Goal: Transaction & Acquisition: Purchase product/service

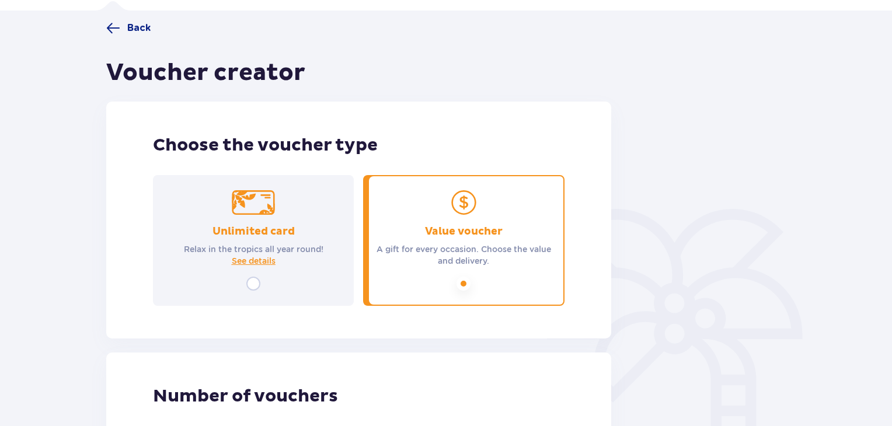
scroll to position [263, 0]
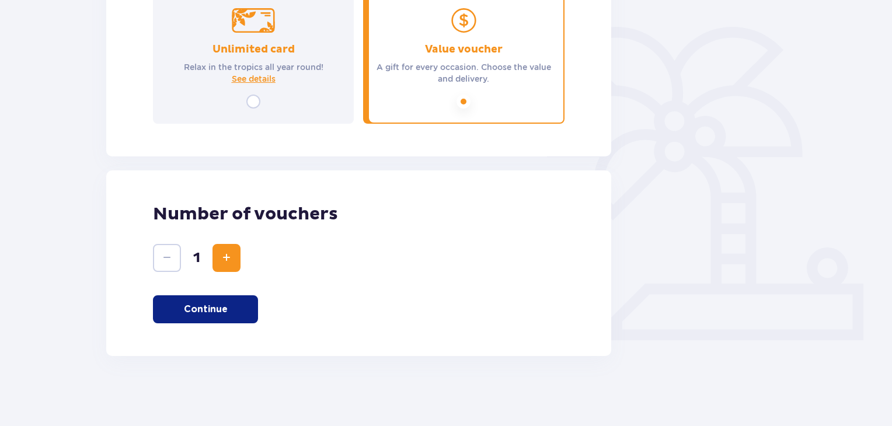
click at [214, 316] on button "Continue" at bounding box center [205, 309] width 105 height 28
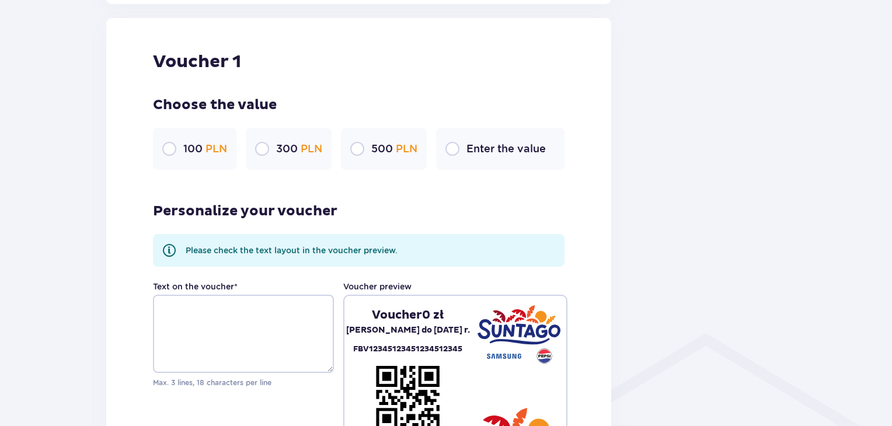
scroll to position [618, 0]
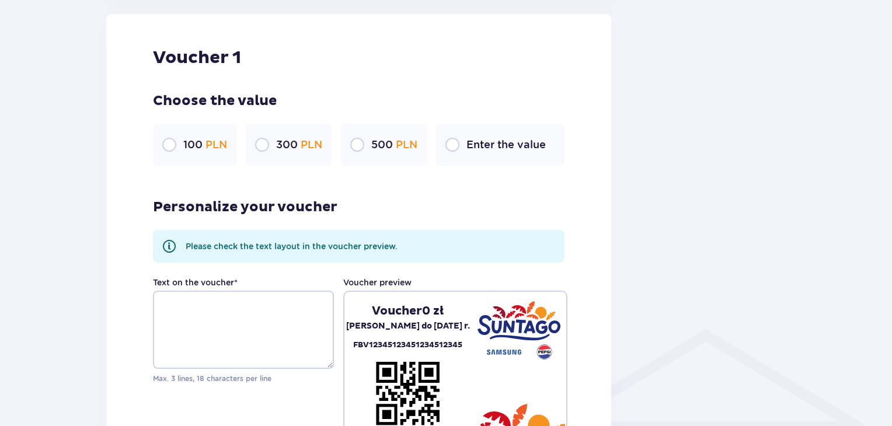
click at [286, 150] on p "300 PLN" at bounding box center [299, 145] width 46 height 14
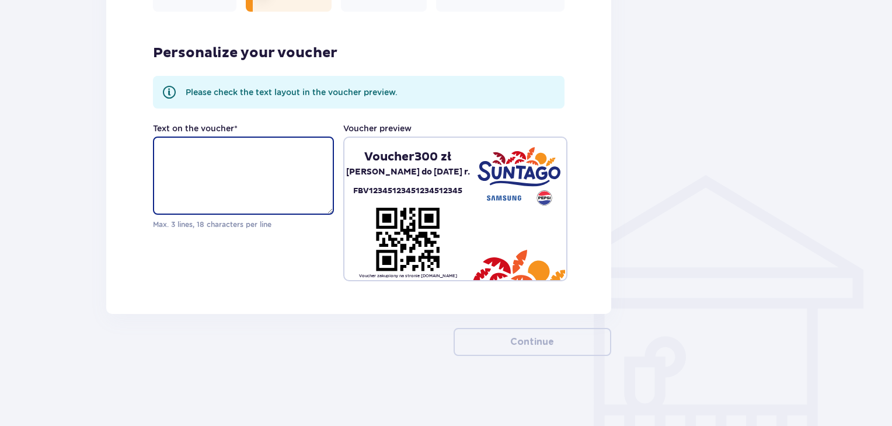
click at [238, 157] on textarea "Text on the voucher *" at bounding box center [243, 176] width 181 height 78
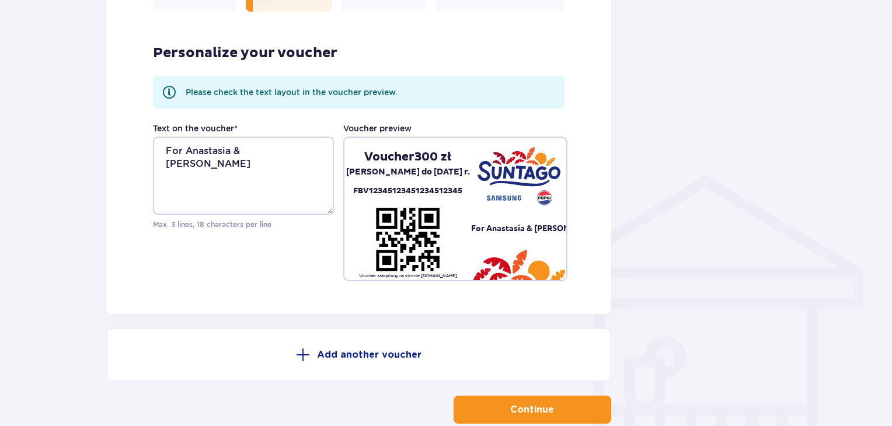
click at [310, 120] on div "Personalize your voucher Please check the text layout in the voucher preview. T…" at bounding box center [358, 151] width 411 height 260
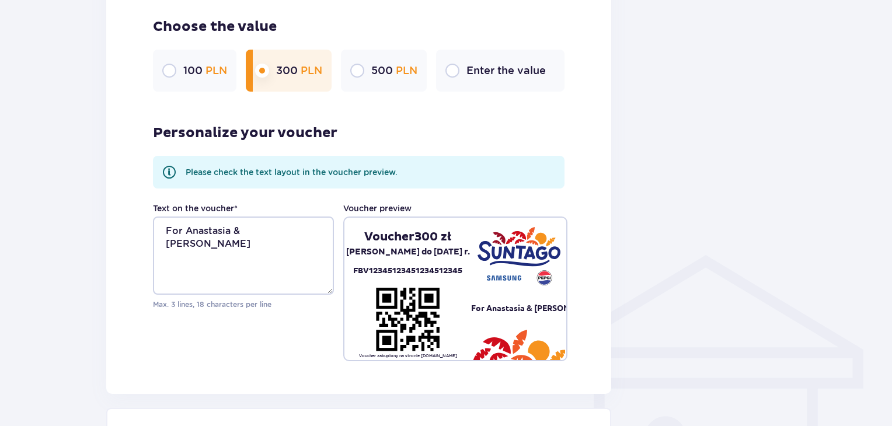
scroll to position [840, 0]
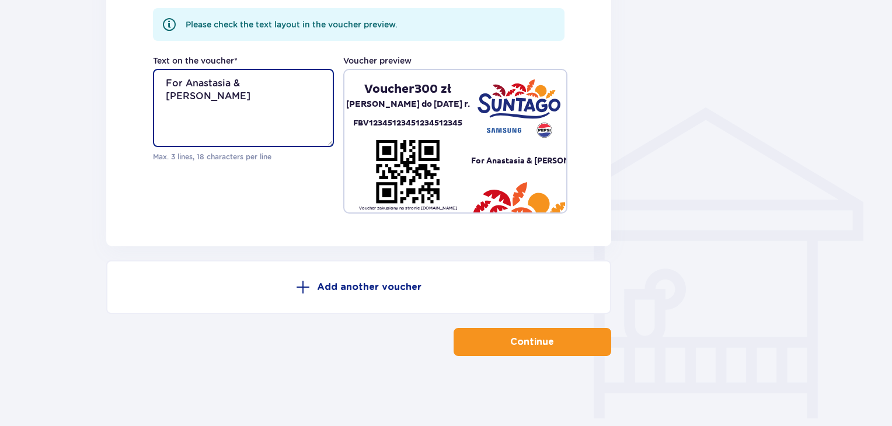
click at [203, 81] on textarea "For Anastasia & Maria" at bounding box center [243, 108] width 181 height 78
click at [233, 103] on textarea "For Anastasia & Maria" at bounding box center [243, 108] width 181 height 78
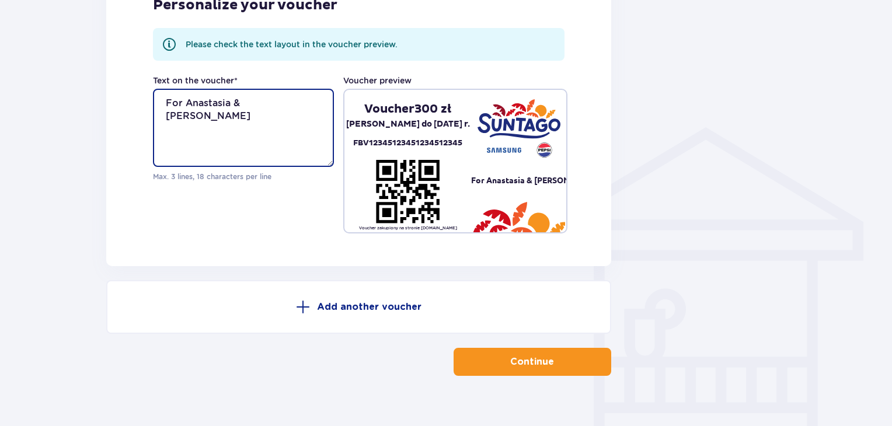
scroll to position [819, 0]
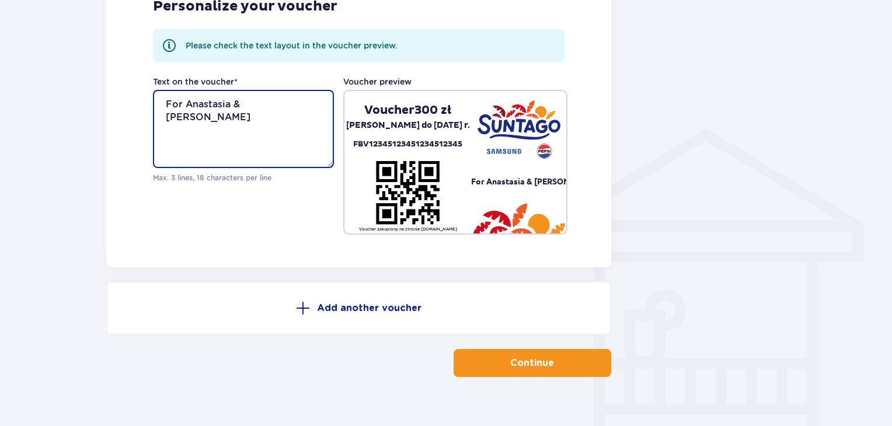
click at [216, 99] on textarea "For Anastasia & Maria" at bounding box center [243, 129] width 181 height 78
type textarea "For Nesti & Maria"
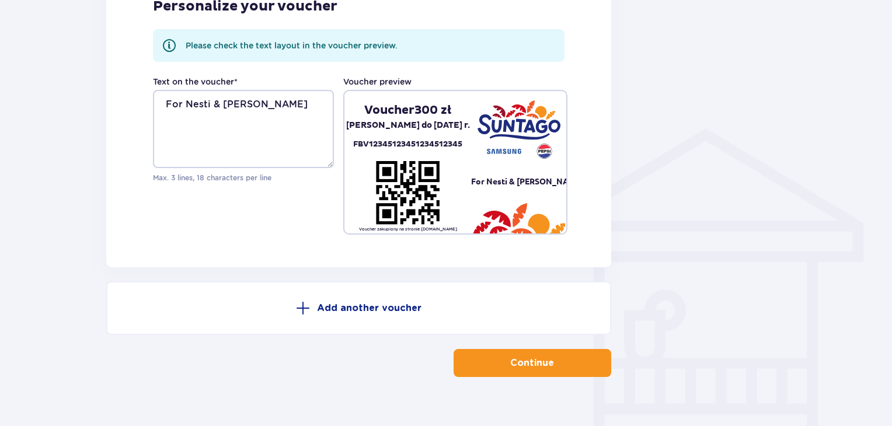
click at [272, 79] on div "Text on the voucher * For Nesti & Maria Max. 3 lines, 18 characters per line" at bounding box center [243, 129] width 181 height 107
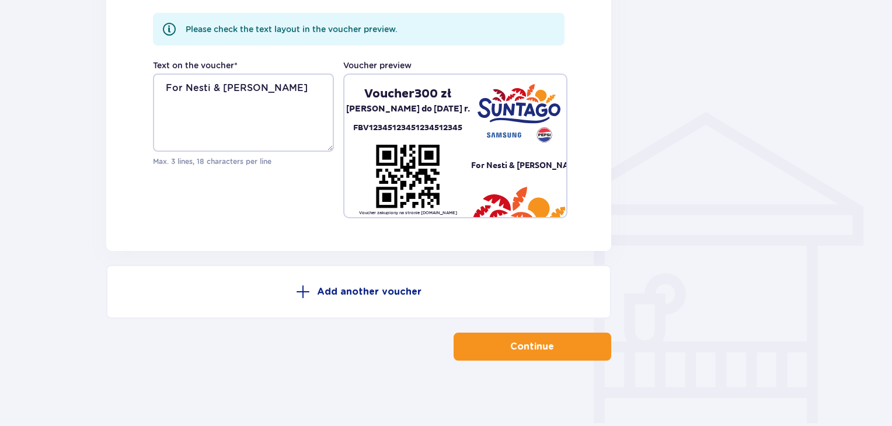
scroll to position [840, 0]
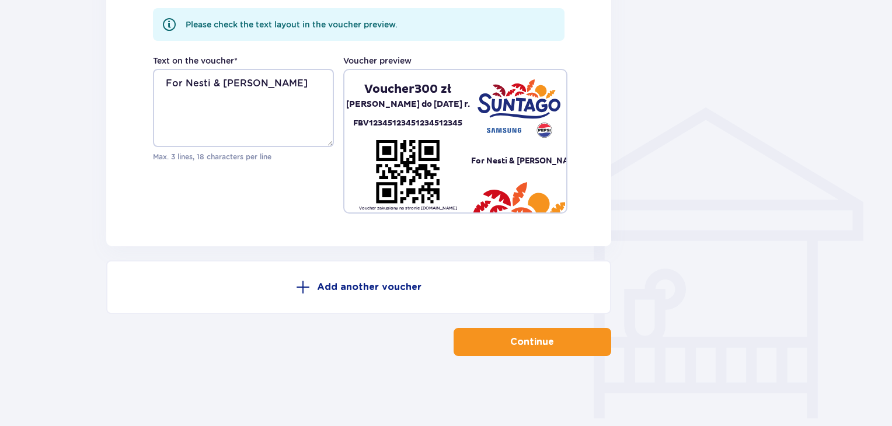
click at [315, 176] on div "Text on the voucher * For Nesti & Maria Max. 3 lines, 18 characters per line Vo…" at bounding box center [358, 134] width 411 height 159
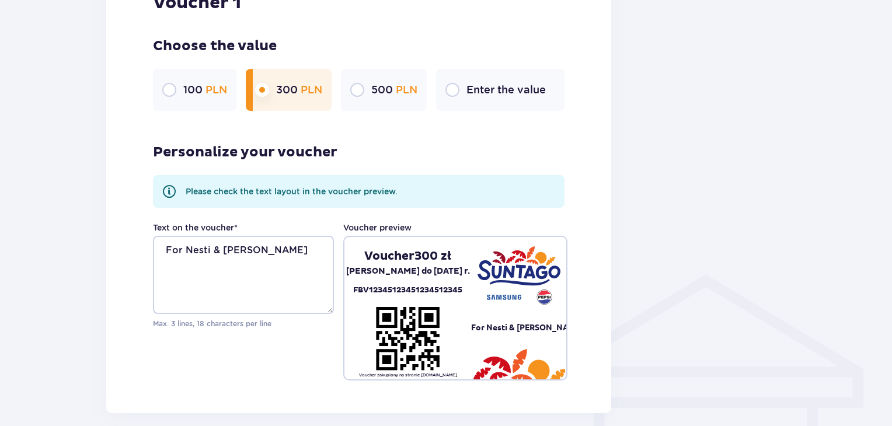
scroll to position [672, 0]
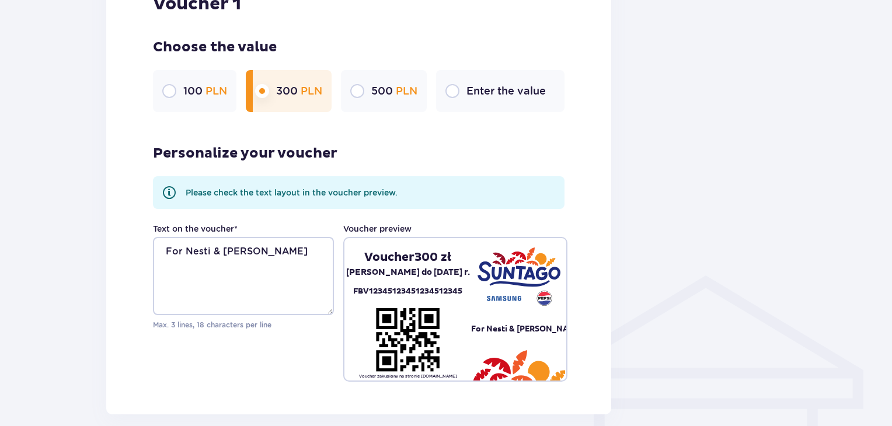
click at [355, 93] on input "radio" at bounding box center [357, 91] width 14 height 14
radio input "true"
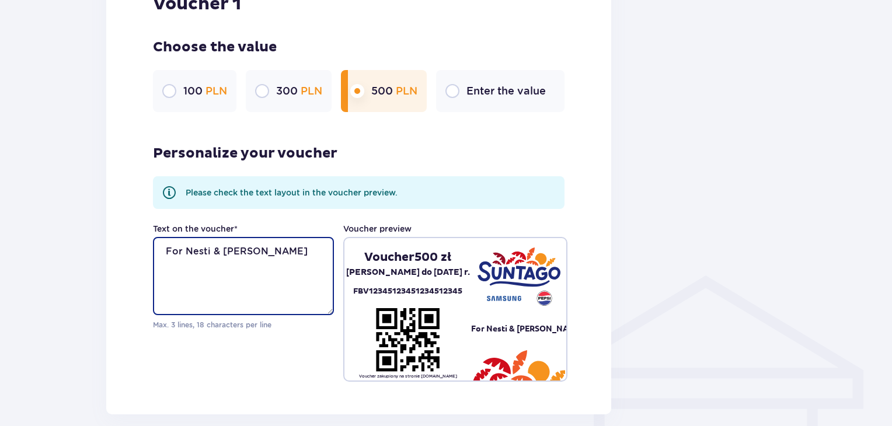
click at [305, 248] on textarea "For Nesti & [PERSON_NAME]" at bounding box center [243, 276] width 181 height 78
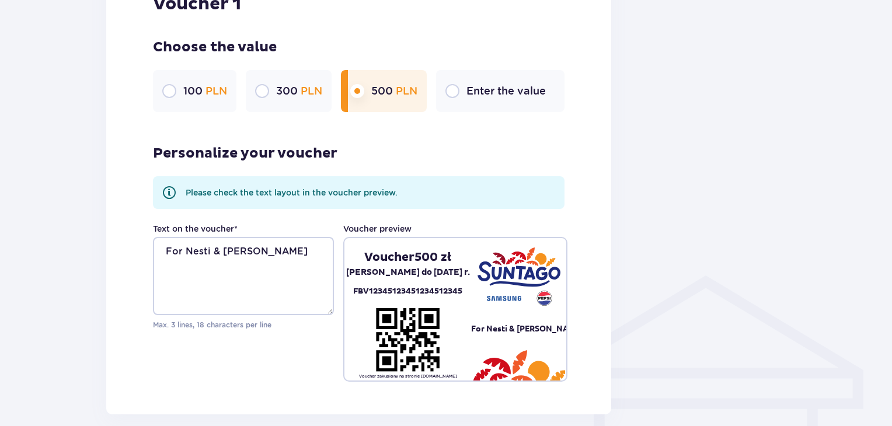
click at [319, 191] on p "Please check the text layout in the voucher preview." at bounding box center [292, 193] width 212 height 12
click at [459, 84] on input "radio" at bounding box center [452, 91] width 14 height 14
radio input "true"
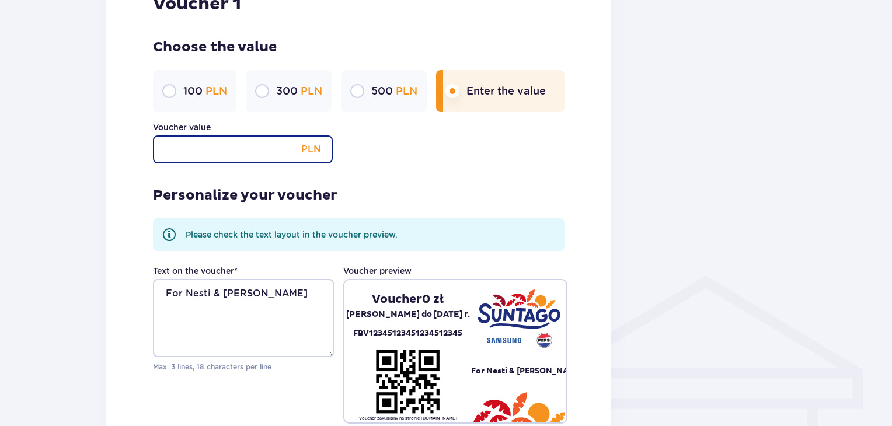
click at [274, 153] on input "Voucher value" at bounding box center [243, 149] width 180 height 28
type input "4"
click at [406, 100] on div "500 PLN" at bounding box center [384, 91] width 86 height 42
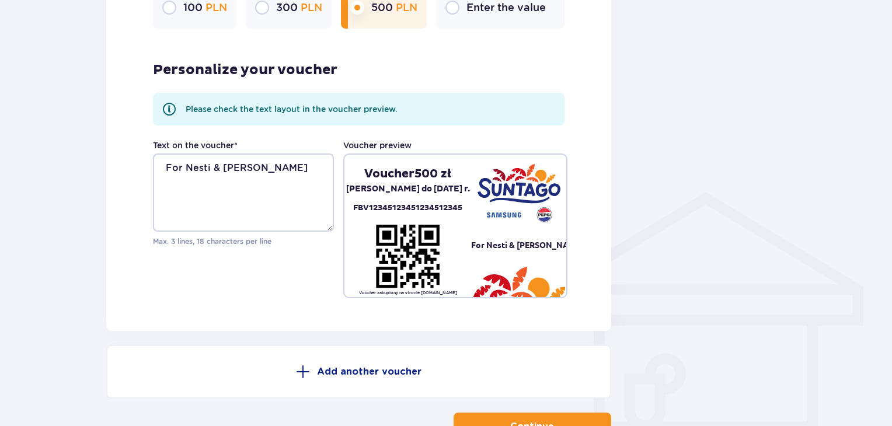
scroll to position [840, 0]
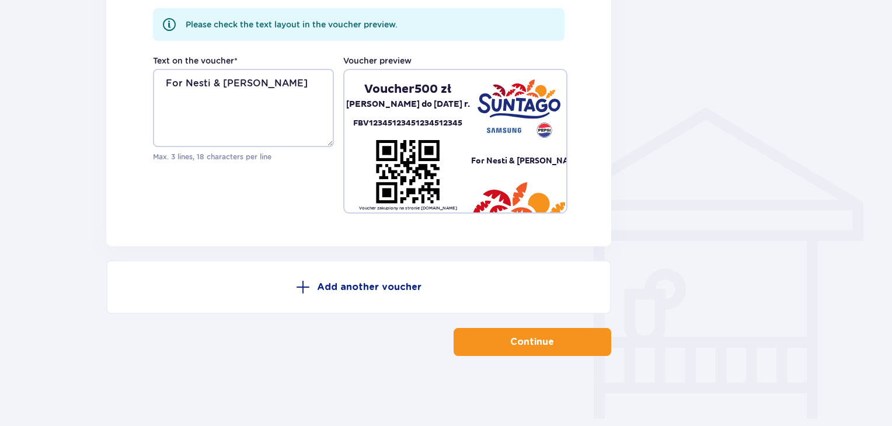
click at [441, 153] on div "Voucher zakupiony na stronie www.parkofpoland.com" at bounding box center [407, 175] width 127 height 72
click at [292, 89] on textarea "For Nesti & Maria" at bounding box center [243, 108] width 181 height 78
click at [314, 61] on div "Text on the voucher * For Nesti & Maria Max. 3 lines, 18 characters per line" at bounding box center [243, 108] width 181 height 107
click at [527, 337] on p "Continue" at bounding box center [532, 341] width 44 height 13
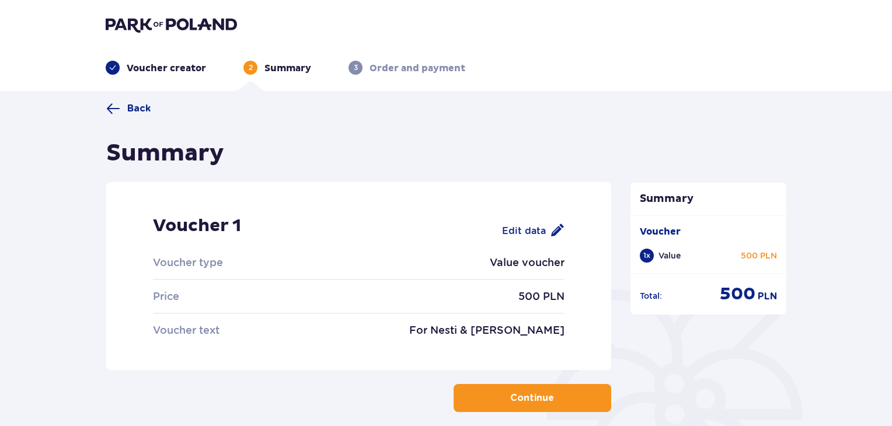
scroll to position [65, 0]
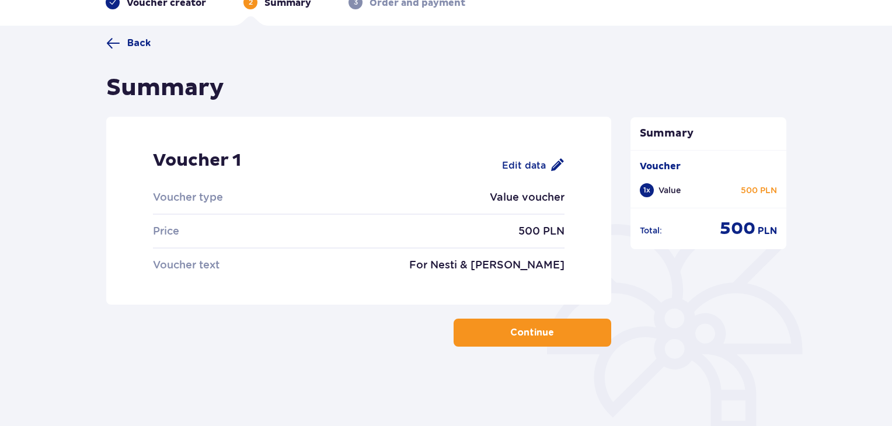
click at [520, 331] on p "Continue" at bounding box center [532, 332] width 44 height 13
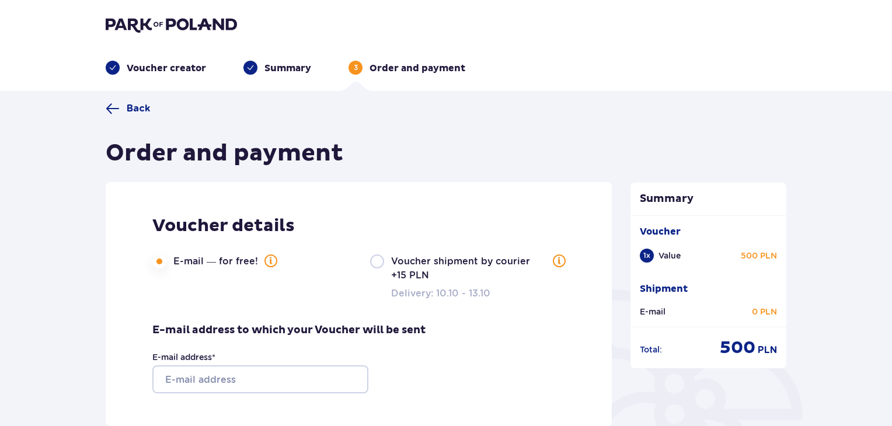
scroll to position [4, 0]
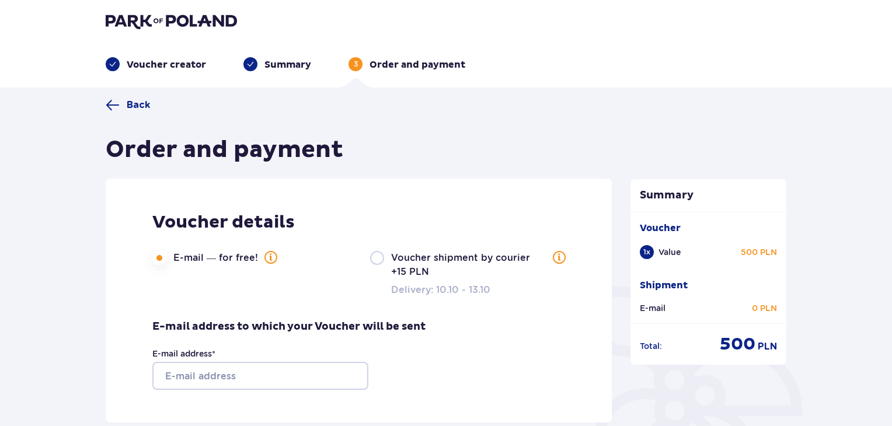
click at [455, 154] on div "Order and payment" at bounding box center [359, 149] width 506 height 29
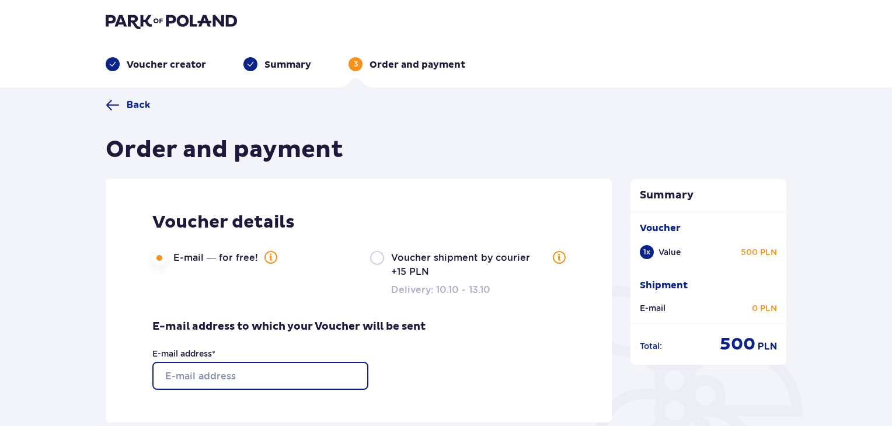
click at [236, 379] on input "E-mail address *" at bounding box center [260, 376] width 216 height 28
type input "x"
click at [261, 362] on input "[PERSON_NAME][EMAIL_ADDRESS][DOMAIN_NAME]" at bounding box center [260, 376] width 216 height 28
type input "[PERSON_NAME][EMAIL_ADDRESS][DOMAIN_NAME]"
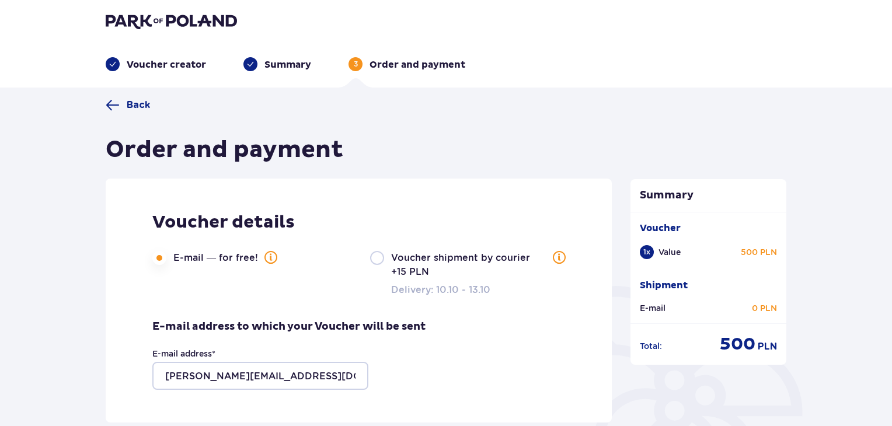
click at [322, 334] on div "E-mail address to which your Voucher will be sent E-mail address * danielgordey…" at bounding box center [288, 355] width 273 height 70
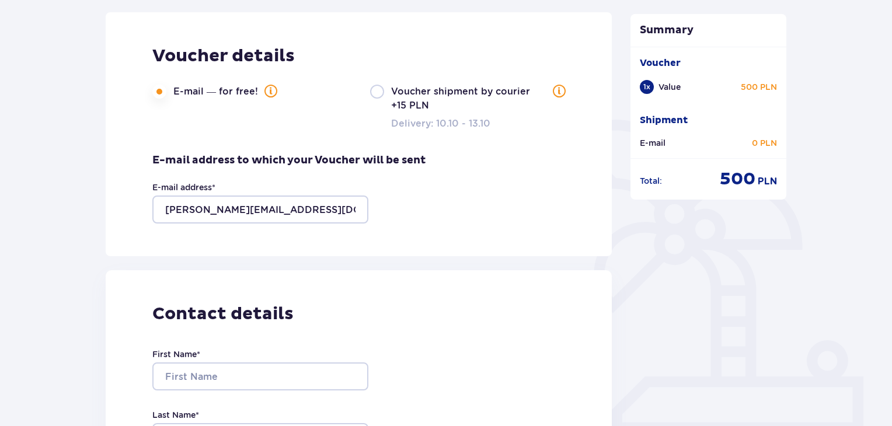
scroll to position [165, 0]
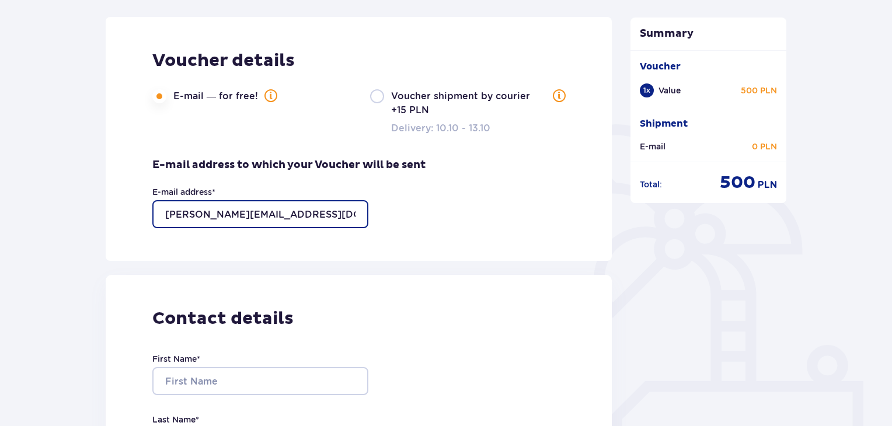
click at [228, 214] on input "[PERSON_NAME][EMAIL_ADDRESS][DOMAIN_NAME]" at bounding box center [260, 214] width 216 height 28
click at [275, 159] on p "E-mail address to which your Voucher will be sent" at bounding box center [288, 165] width 273 height 14
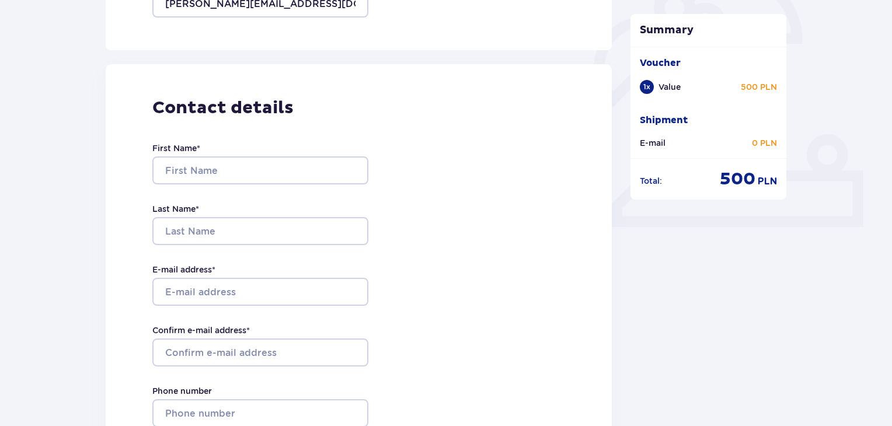
scroll to position [376, 0]
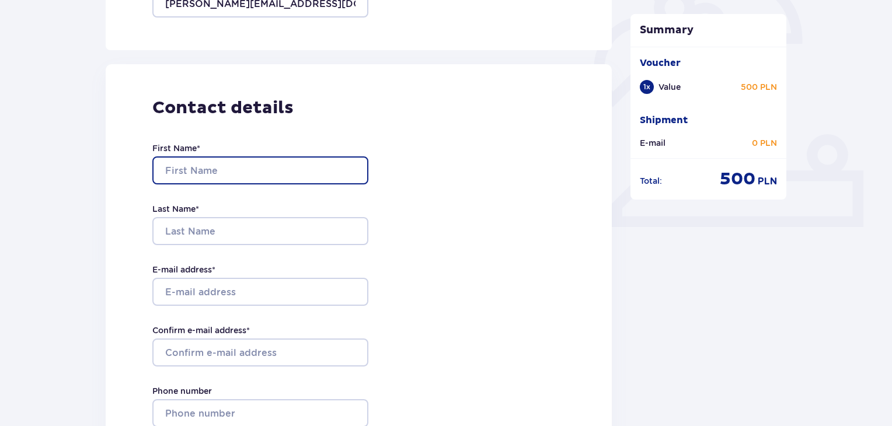
click at [235, 177] on input "First Name *" at bounding box center [260, 170] width 216 height 28
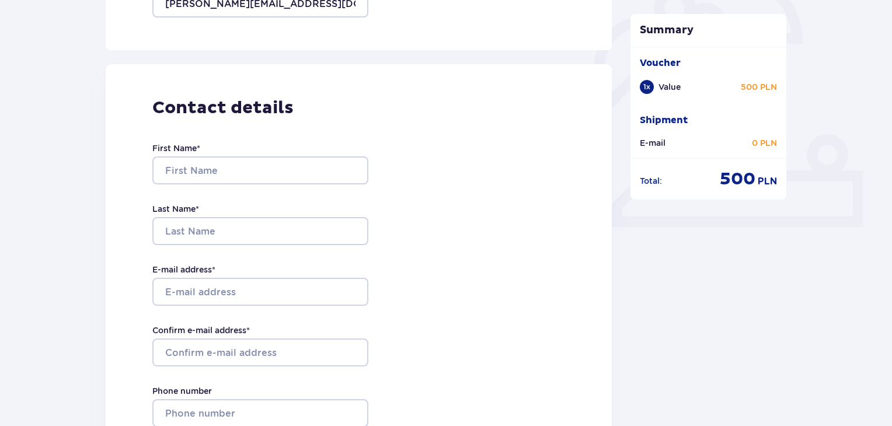
click at [493, 97] on p "Contact details" at bounding box center [358, 108] width 413 height 22
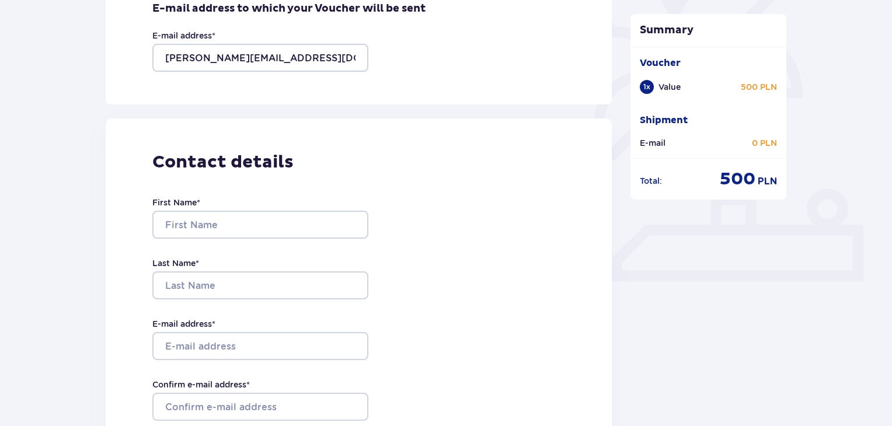
scroll to position [320, 0]
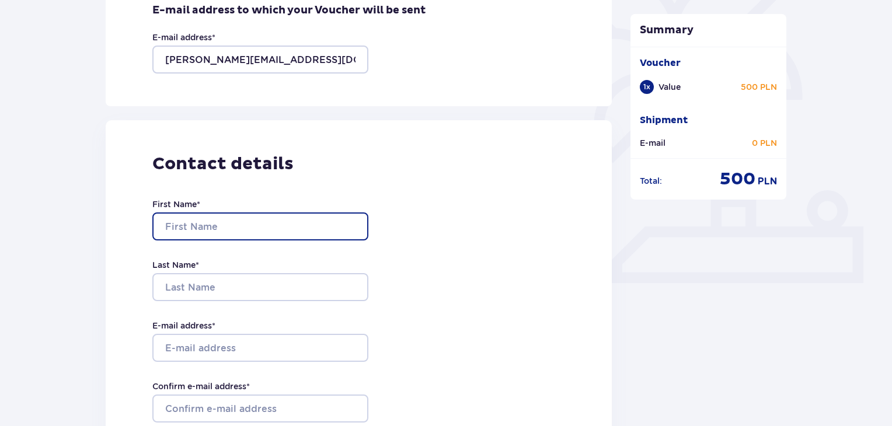
click at [191, 222] on input "First Name *" at bounding box center [260, 226] width 216 height 28
type input "Daniel"
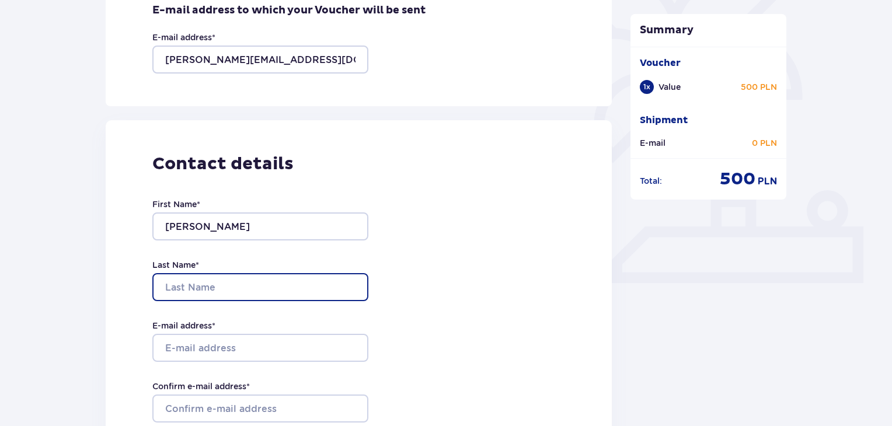
click at [212, 282] on input "Last Name *" at bounding box center [260, 287] width 216 height 28
type input "G"
click at [261, 248] on div "First Name * Daniel Last Name * G E-mail address * Confirm e-mail address * Pho…" at bounding box center [260, 347] width 216 height 344
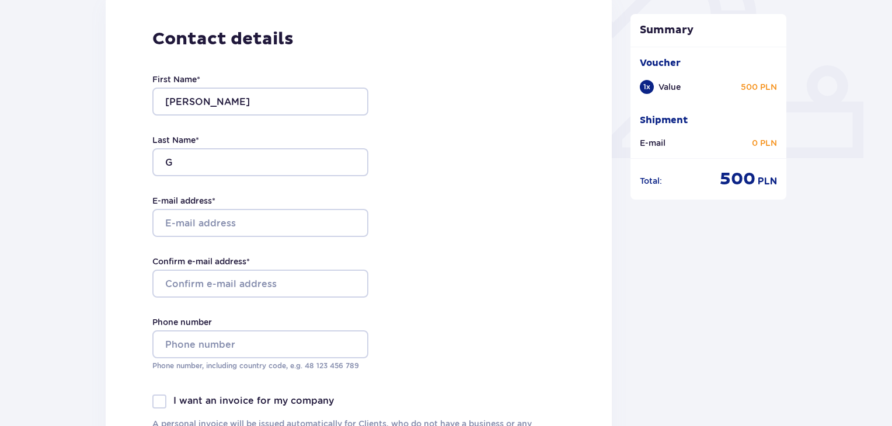
scroll to position [446, 0]
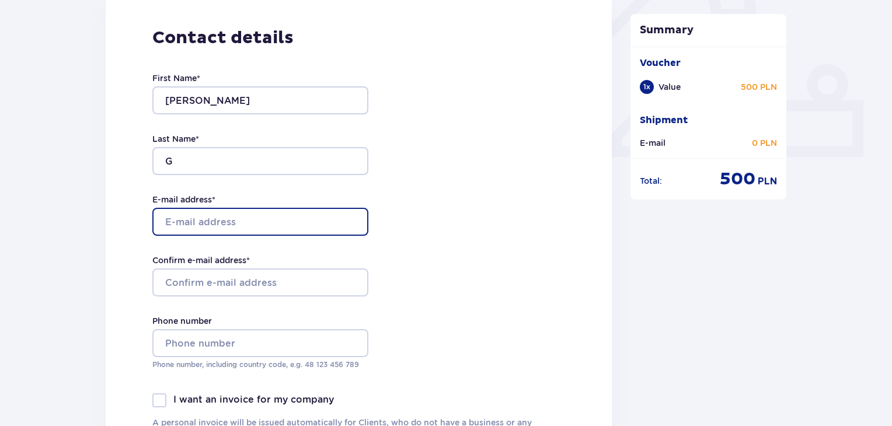
click at [202, 210] on input "E-mail address *" at bounding box center [260, 222] width 216 height 28
type input "[PERSON_NAME][EMAIL_ADDRESS][DOMAIN_NAME]"
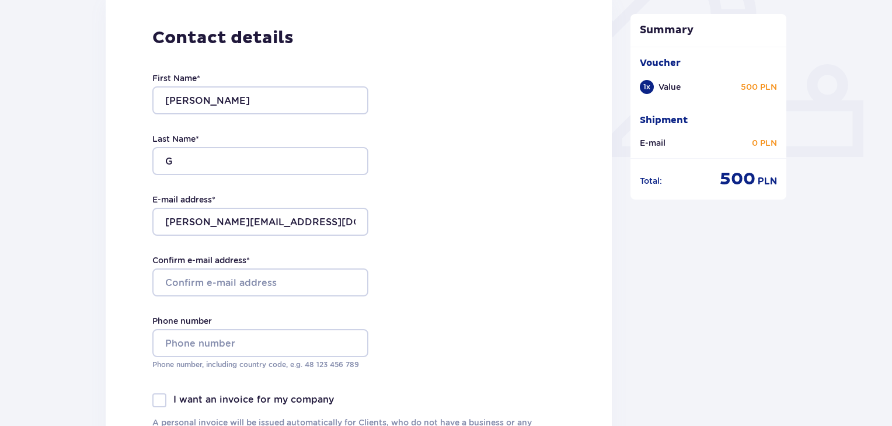
click at [247, 190] on div "First Name * Daniel Last Name * G E-mail address * danielgordeyev@gmail.com Con…" at bounding box center [260, 221] width 216 height 344
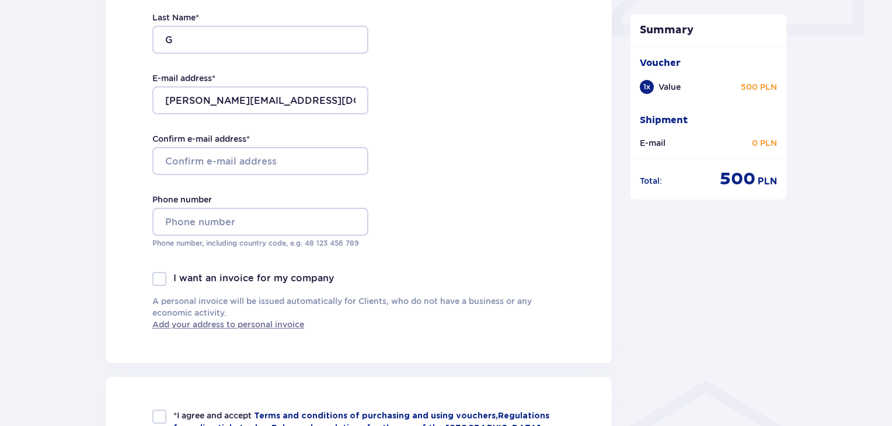
scroll to position [569, 0]
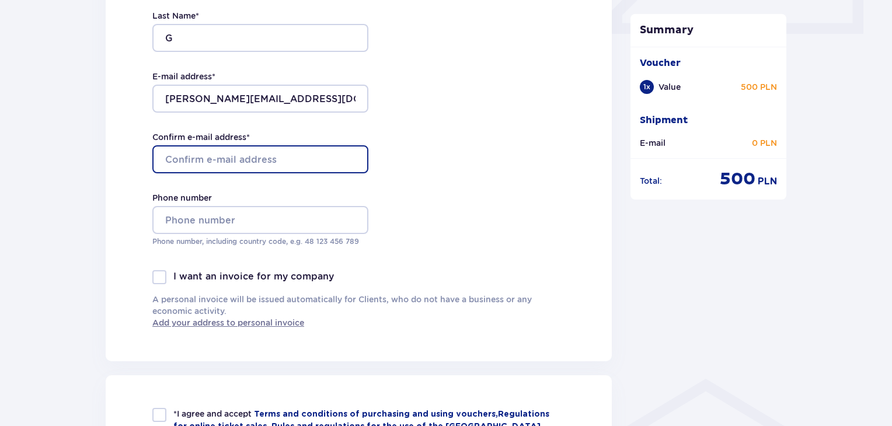
click at [176, 166] on input "Confirm e-mail address *" at bounding box center [260, 159] width 216 height 28
type input "[PERSON_NAME][EMAIL_ADDRESS][DOMAIN_NAME]"
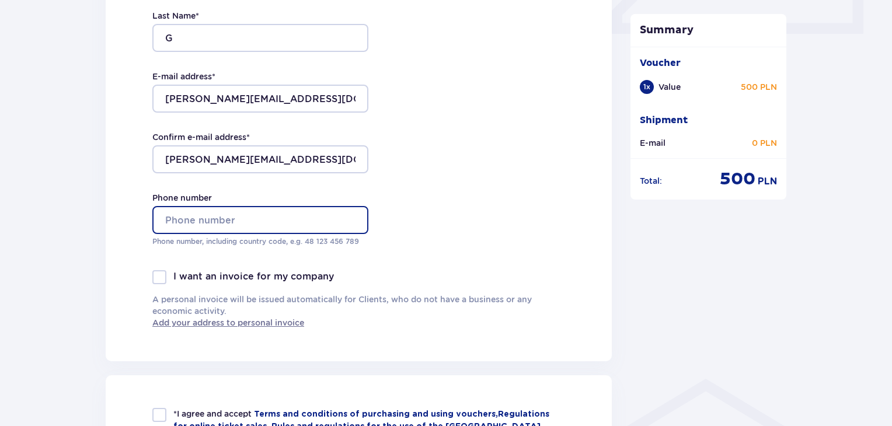
click at [187, 219] on input "Phone number" at bounding box center [260, 220] width 216 height 28
type input "+48732656033"
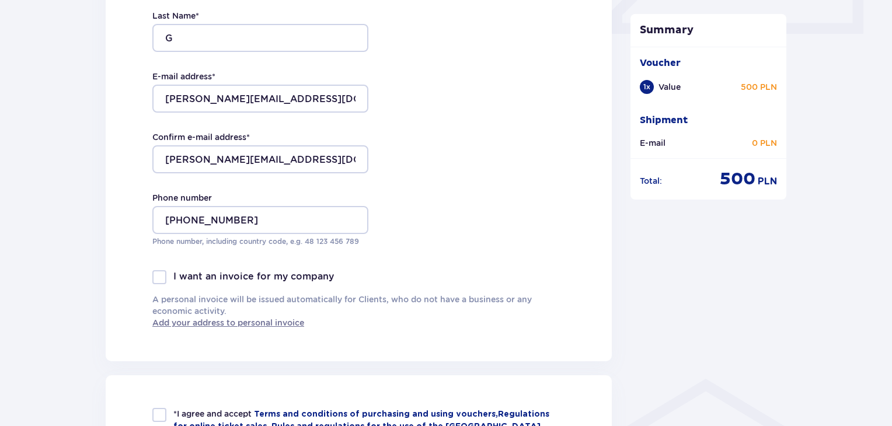
click at [265, 185] on div "First Name * Daniel Last Name * G E-mail address * danielgordeyev@gmail.com Con…" at bounding box center [260, 98] width 216 height 344
click at [465, 244] on div "Contact details First Name * Daniel Last Name * G E-mail address * danielgordey…" at bounding box center [359, 116] width 506 height 490
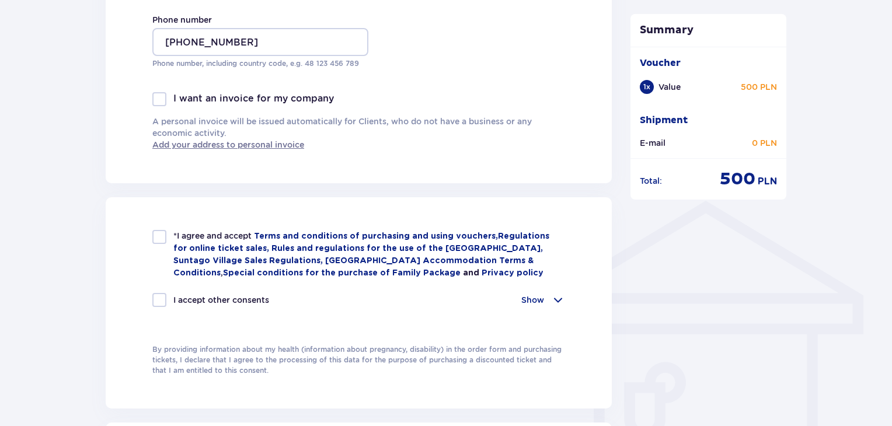
scroll to position [746, 0]
click at [135, 282] on div "*I agree and accept Terms and conditions of purchasing and using vouchers , Reg…" at bounding box center [359, 303] width 506 height 211
click at [160, 199] on div "*I agree and accept Terms and conditions of purchasing and using vouchers , Reg…" at bounding box center [359, 303] width 506 height 211
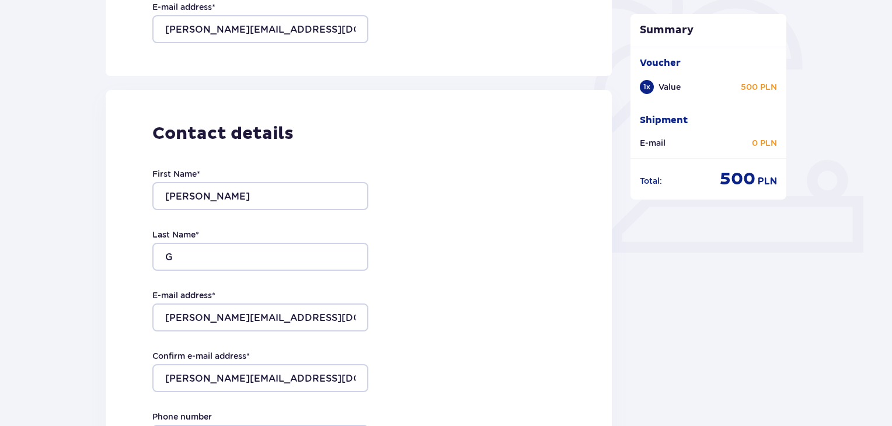
scroll to position [350, 0]
click at [373, 155] on div "Contact details First Name * Daniel Last Name * G E-mail address * danielgordey…" at bounding box center [359, 335] width 506 height 490
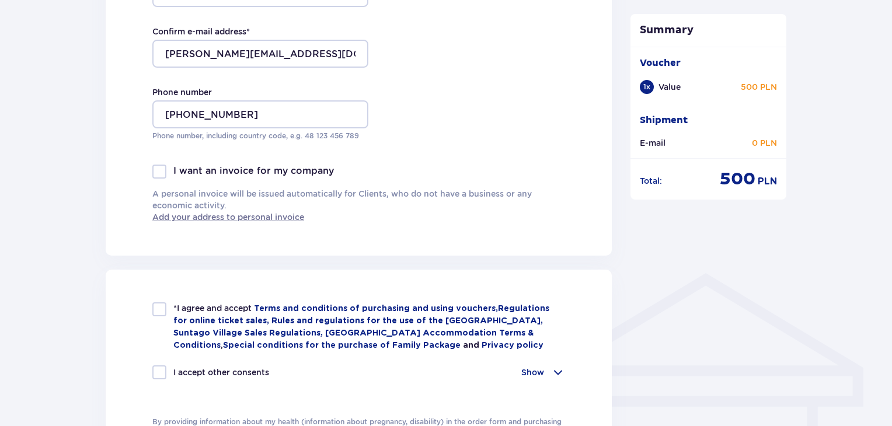
scroll to position [854, 0]
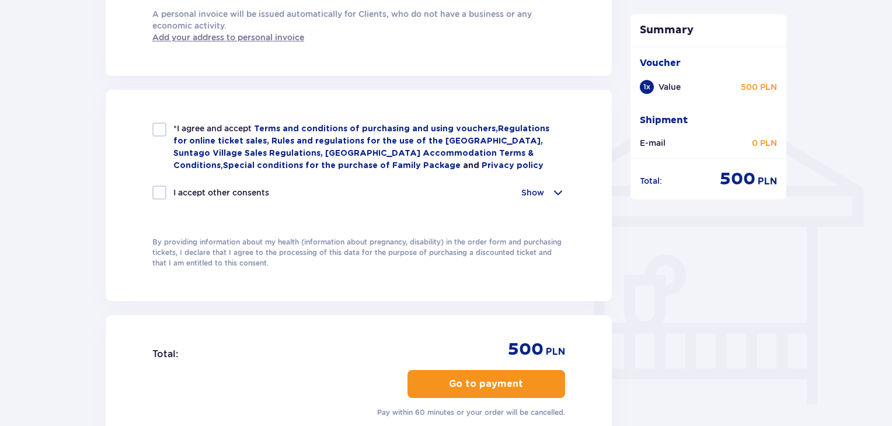
click at [172, 123] on div "*I agree and accept Terms and conditions of purchasing and using vouchers , Reg…" at bounding box center [358, 147] width 413 height 49
checkbox input "true"
click at [157, 186] on div at bounding box center [159, 193] width 14 height 14
checkbox input "true"
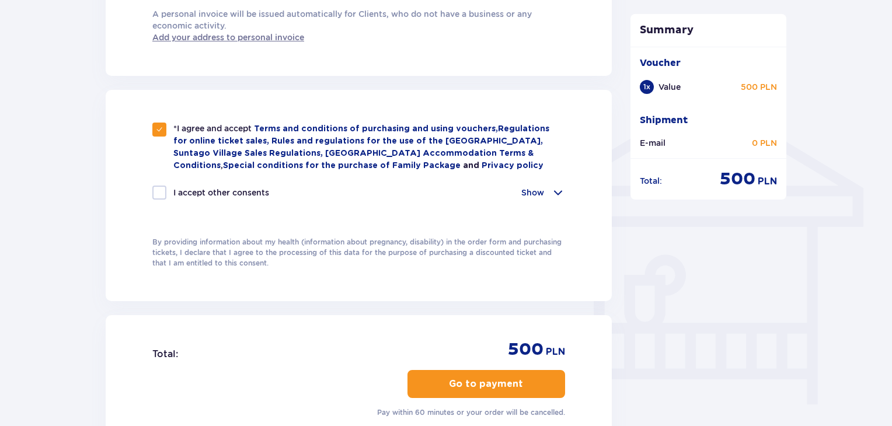
checkbox input "true"
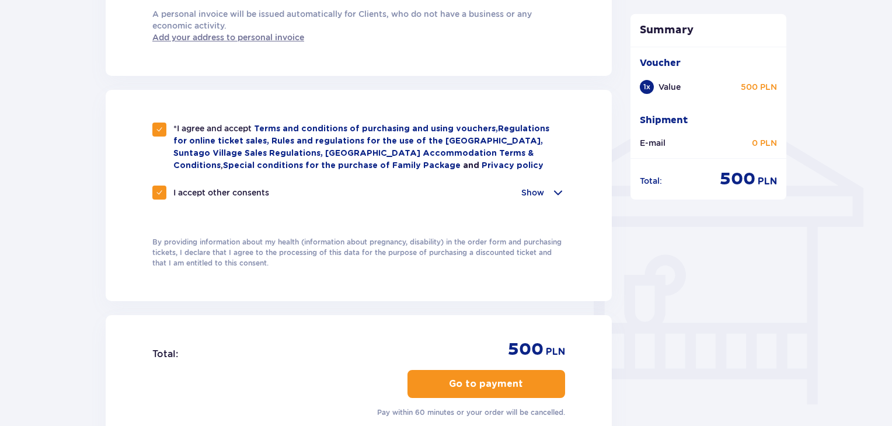
click at [327, 192] on div "I accept other consents Show" at bounding box center [358, 193] width 413 height 14
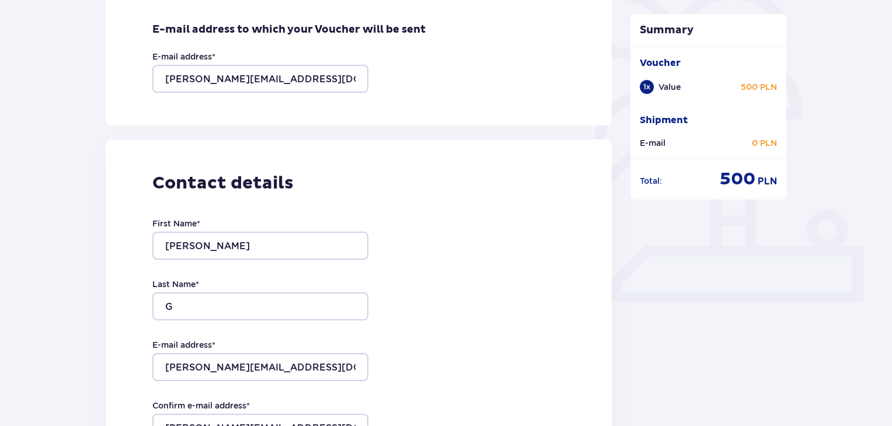
scroll to position [300, 0]
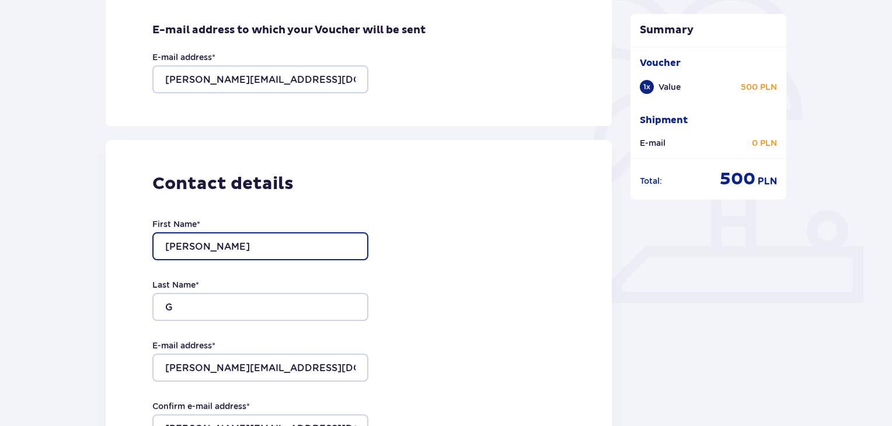
click at [291, 257] on input "Daniel" at bounding box center [260, 246] width 216 height 28
type input "С"
type input "Curtis"
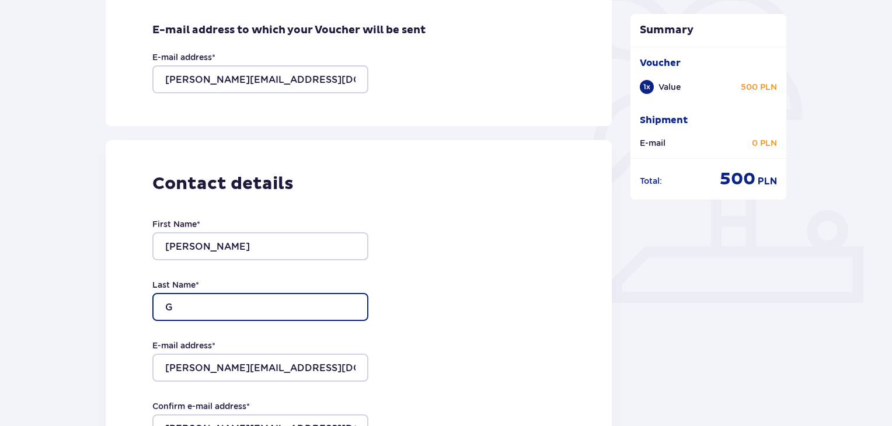
click at [266, 301] on input "G" at bounding box center [260, 307] width 216 height 28
type input "Cameron"
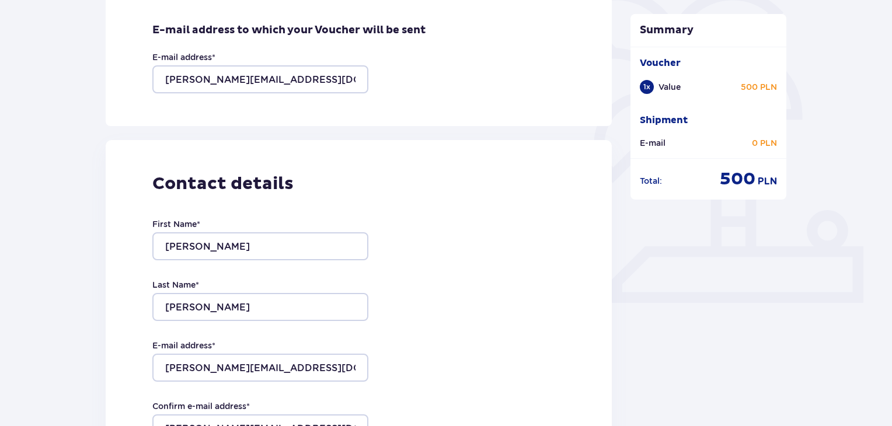
click at [431, 296] on div "Contact details First Name * Curtis Last Name * Cameron E-mail address * daniel…" at bounding box center [359, 385] width 506 height 490
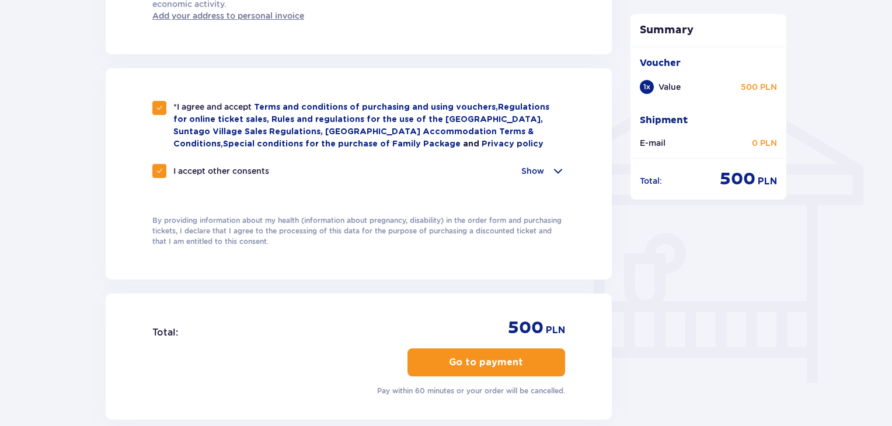
scroll to position [877, 0]
click at [429, 358] on button "Go to payment" at bounding box center [486, 361] width 158 height 28
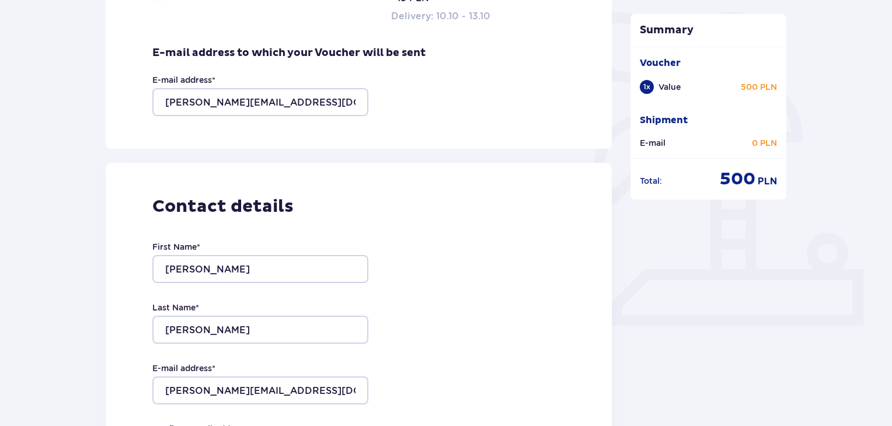
scroll to position [278, 0]
click at [186, 268] on input "Curtis" at bounding box center [260, 268] width 216 height 28
type input "Anastasiia"
click at [200, 325] on input "Cameron" at bounding box center [260, 329] width 216 height 28
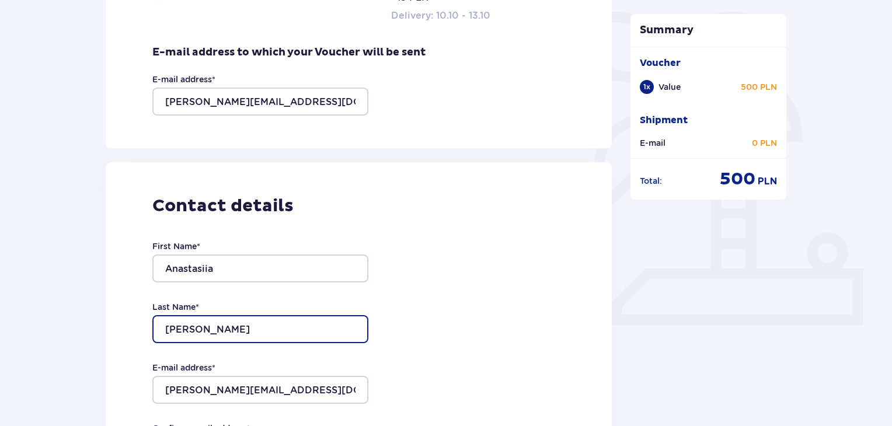
click at [200, 325] on input "Cameron" at bounding box center [260, 329] width 216 height 28
type input "Vlasova"
click at [392, 267] on div "Contact details First Name * Anastasiia Last Name * Vlasova E-mail address * da…" at bounding box center [359, 407] width 506 height 490
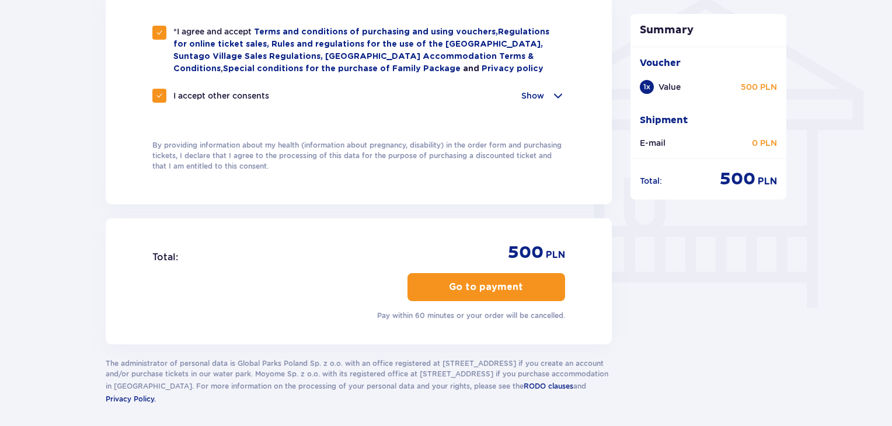
scroll to position [995, 0]
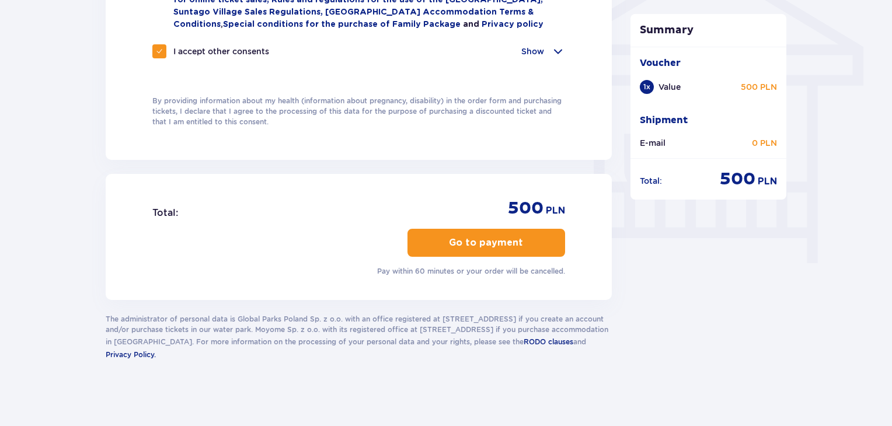
click at [453, 236] on p "Go to payment" at bounding box center [486, 242] width 74 height 13
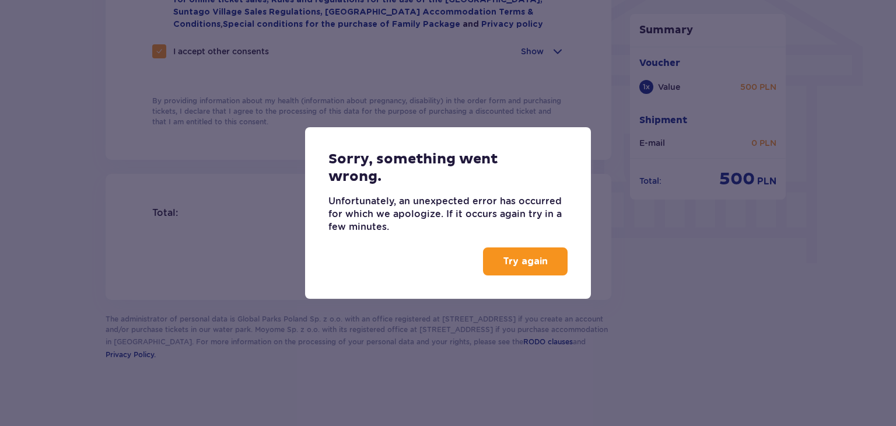
click at [516, 263] on p "Try again" at bounding box center [525, 261] width 45 height 13
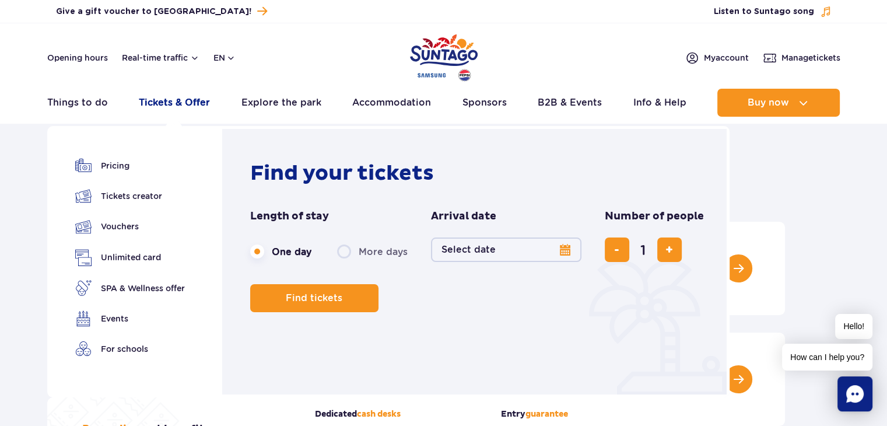
click at [177, 111] on link "Tickets & Offer" at bounding box center [174, 103] width 71 height 28
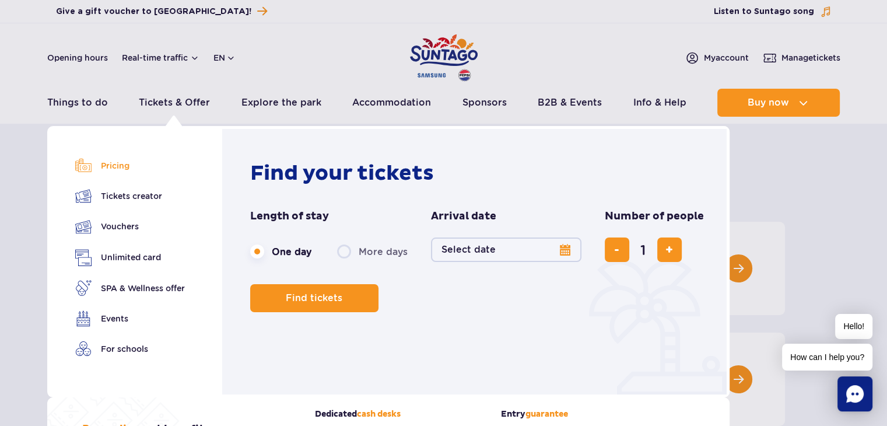
click at [110, 166] on link "Pricing" at bounding box center [130, 166] width 110 height 16
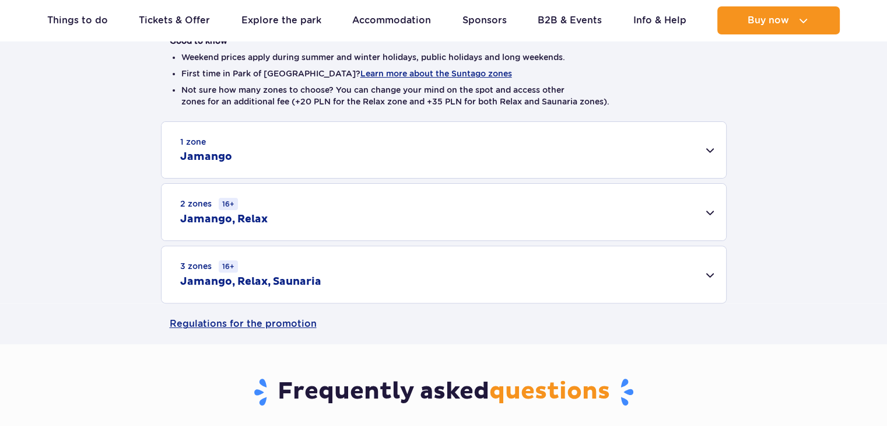
scroll to position [313, 0]
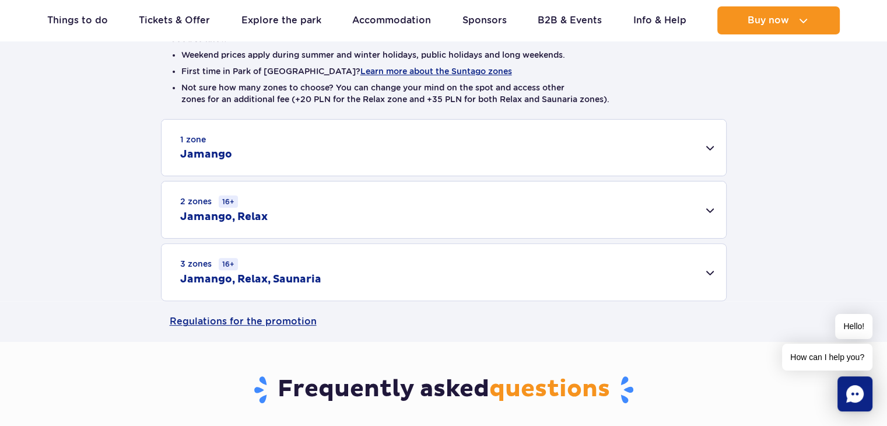
click at [343, 279] on div "3 zones 16+ Jamango, Relax, Saunaria" at bounding box center [444, 272] width 565 height 57
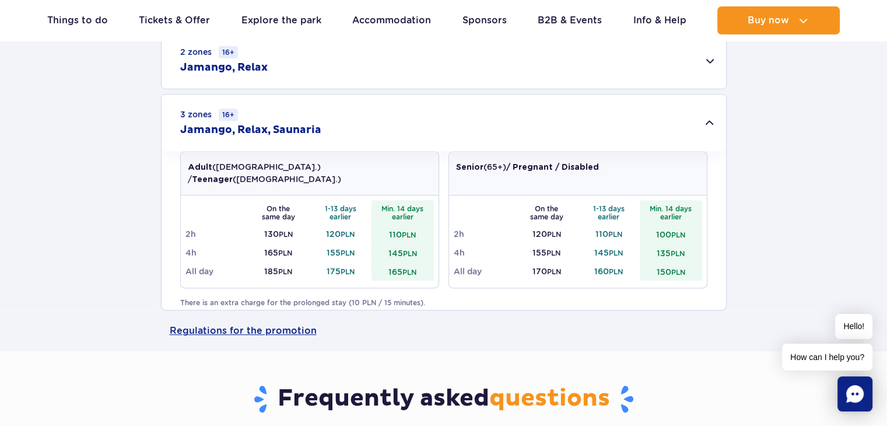
scroll to position [463, 0]
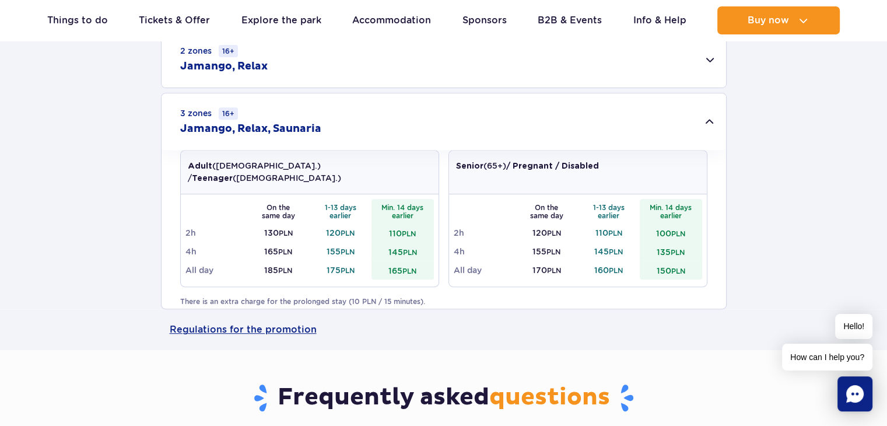
click at [343, 279] on div "Adult (18 – 65 y.o.) / Teenager (16 – 18 y.o.) On the same day 1-13 days earlie…" at bounding box center [443, 223] width 527 height 146
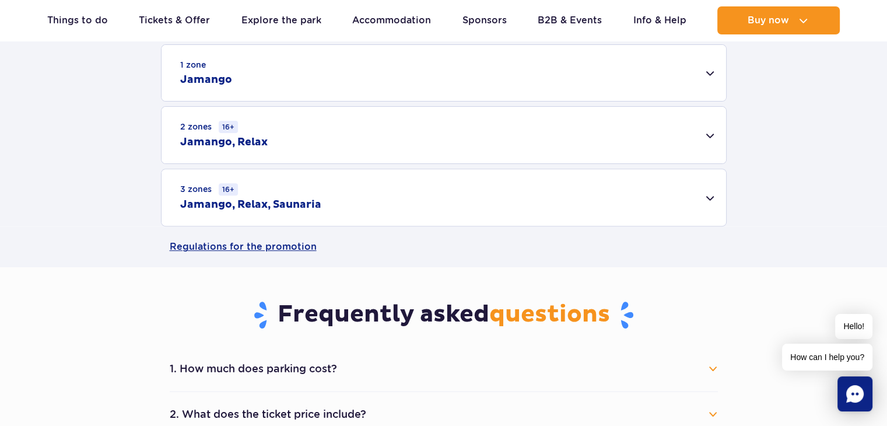
scroll to position [376, 0]
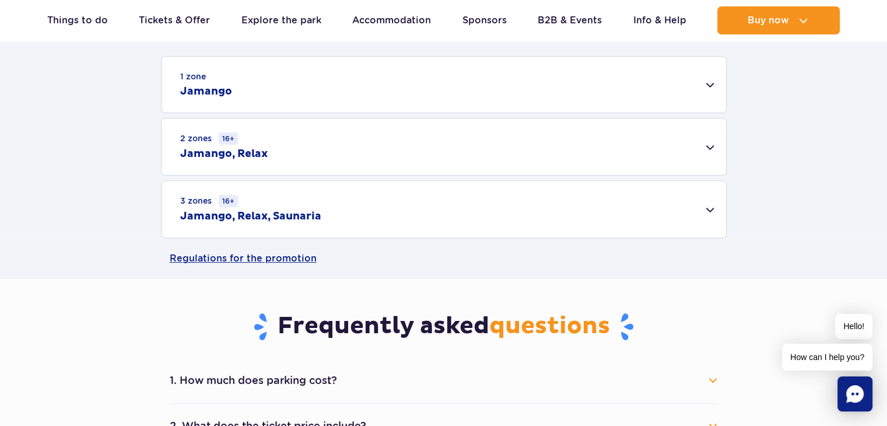
click at [359, 188] on div "3 zones 16+ Jamango, Relax, Saunaria" at bounding box center [444, 209] width 565 height 57
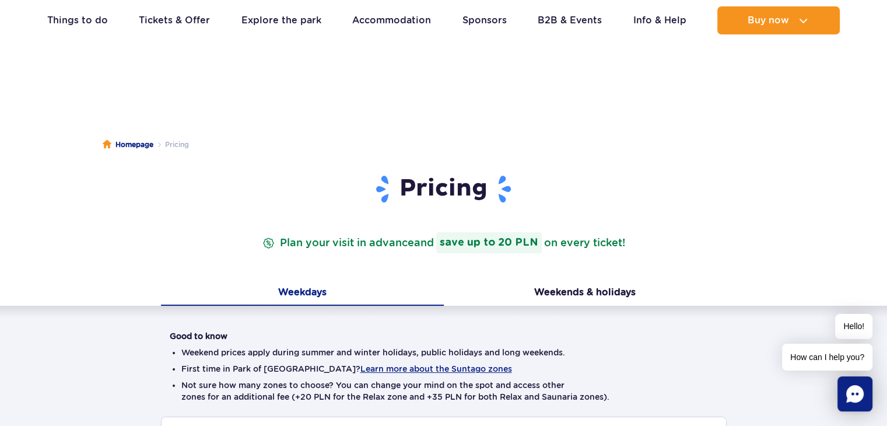
scroll to position [0, 0]
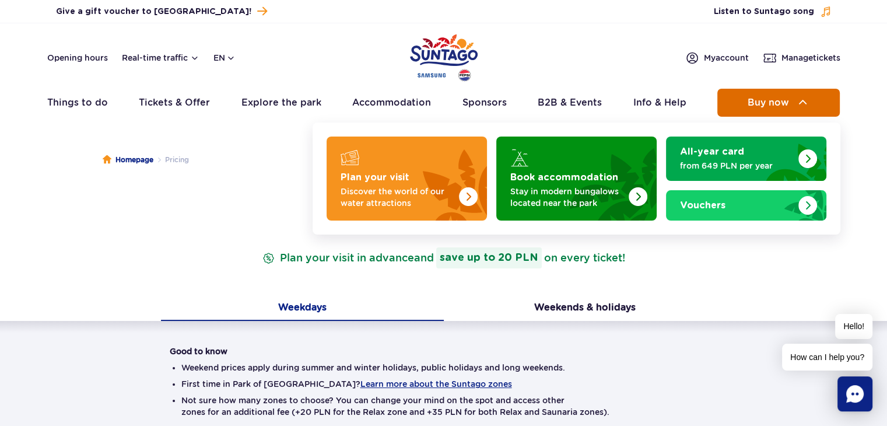
click at [745, 116] on button "Buy now" at bounding box center [779, 103] width 123 height 28
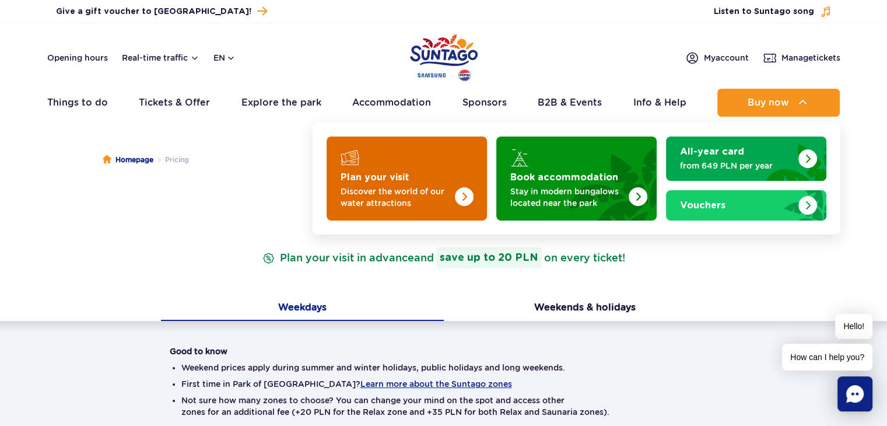
click at [439, 171] on img "Plan your visit" at bounding box center [440, 175] width 93 height 91
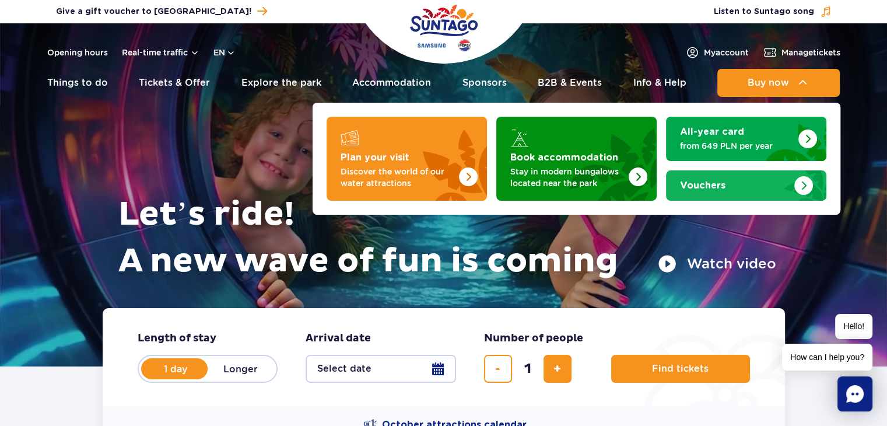
click at [716, 191] on link "Vouchers" at bounding box center [746, 185] width 160 height 30
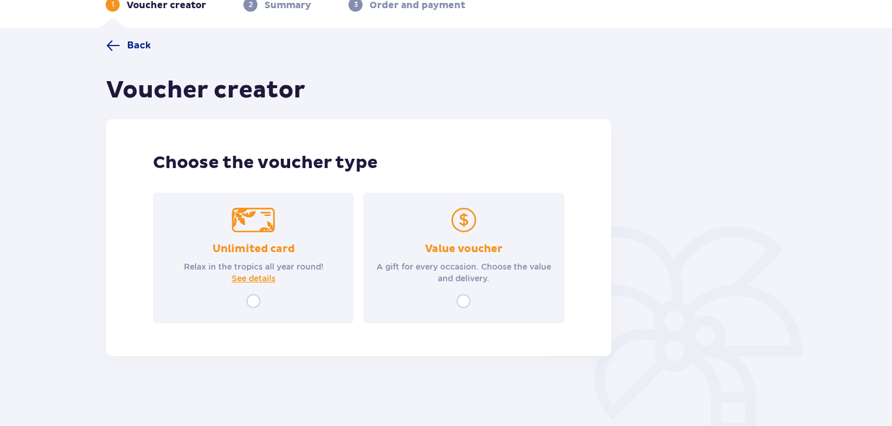
click at [425, 235] on div "Value voucher A gift for every occasion. Choose the value and delivery." at bounding box center [463, 258] width 201 height 131
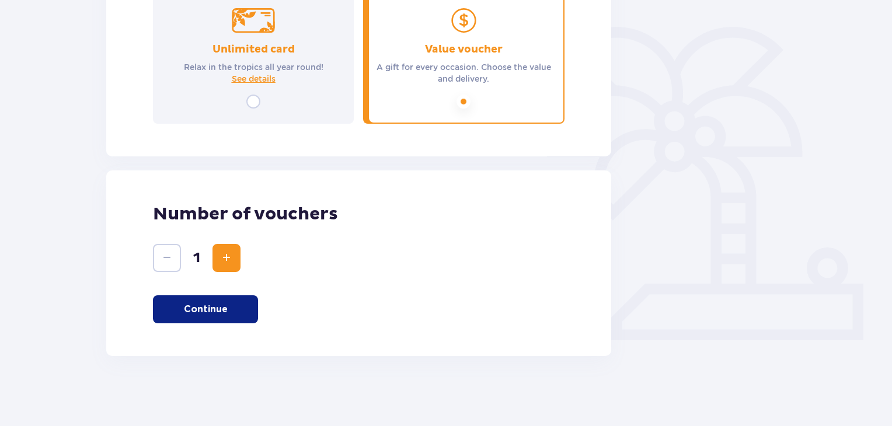
click at [198, 311] on p "Continue" at bounding box center [206, 309] width 44 height 13
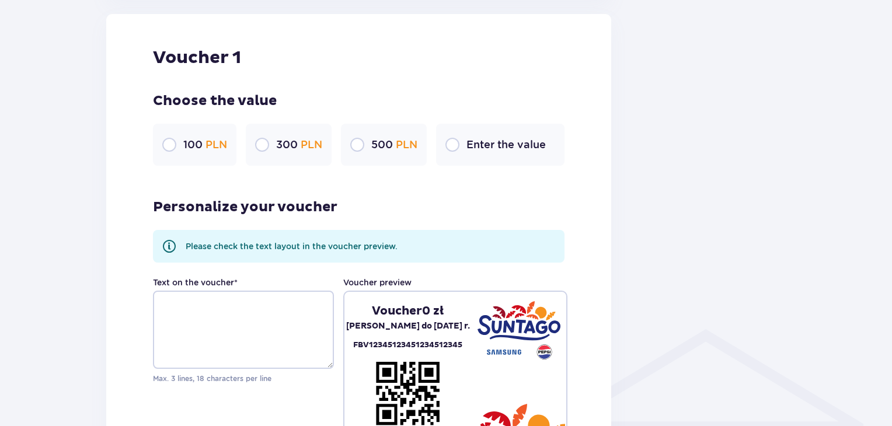
scroll to position [637, 0]
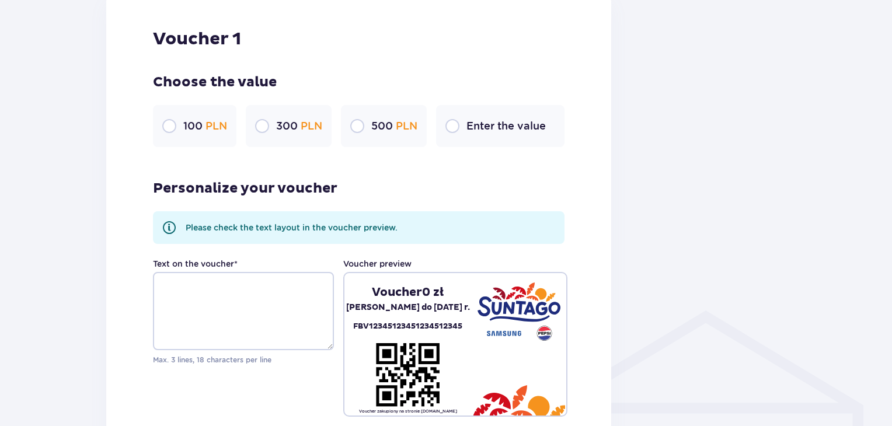
click at [366, 129] on div "500 PLN" at bounding box center [384, 126] width 86 height 42
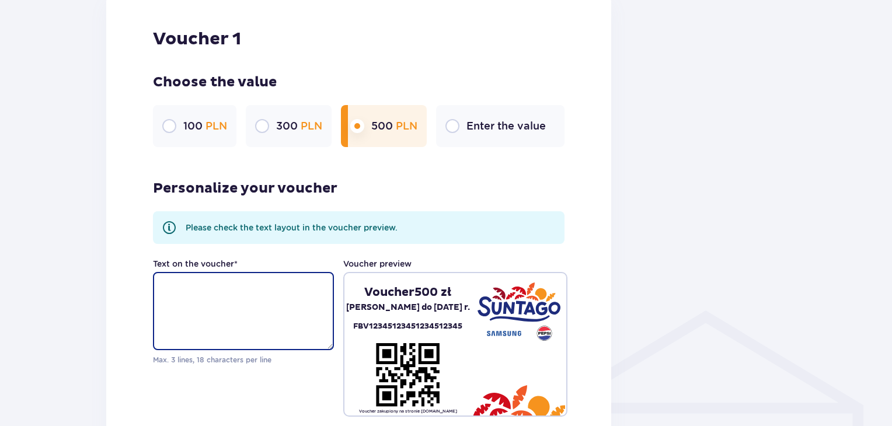
click at [275, 294] on textarea "Text on the voucher *" at bounding box center [243, 311] width 181 height 78
type textarea "For Nesti & Maria"
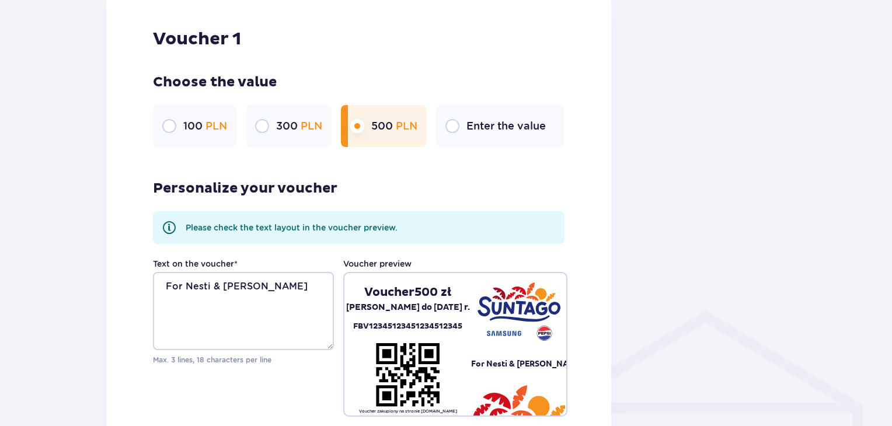
click at [409, 185] on div "Personalize your voucher Please check the text layout in the voucher preview. T…" at bounding box center [358, 286] width 411 height 260
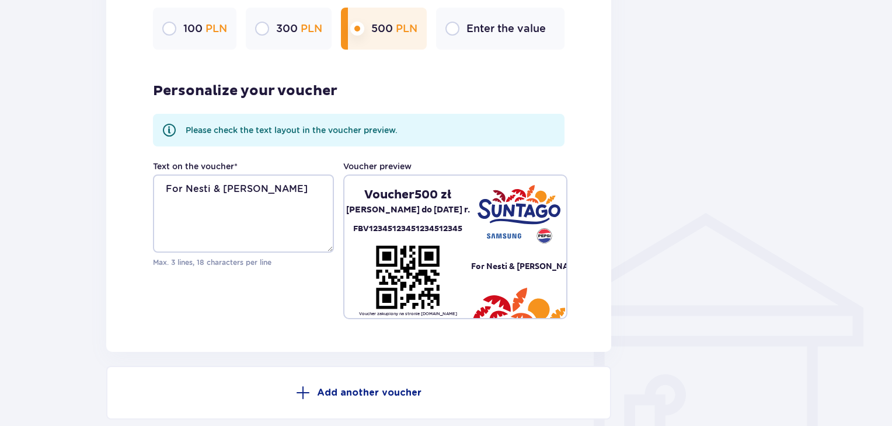
scroll to position [840, 0]
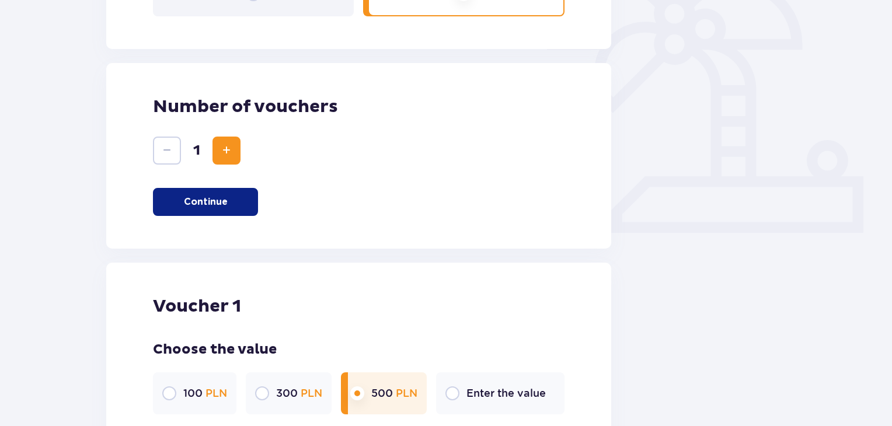
scroll to position [468, 0]
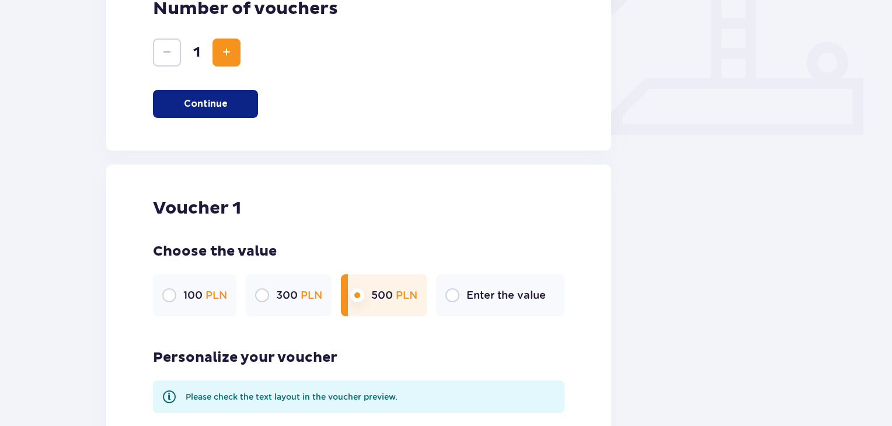
click at [232, 209] on p "Voucher 1" at bounding box center [197, 208] width 88 height 22
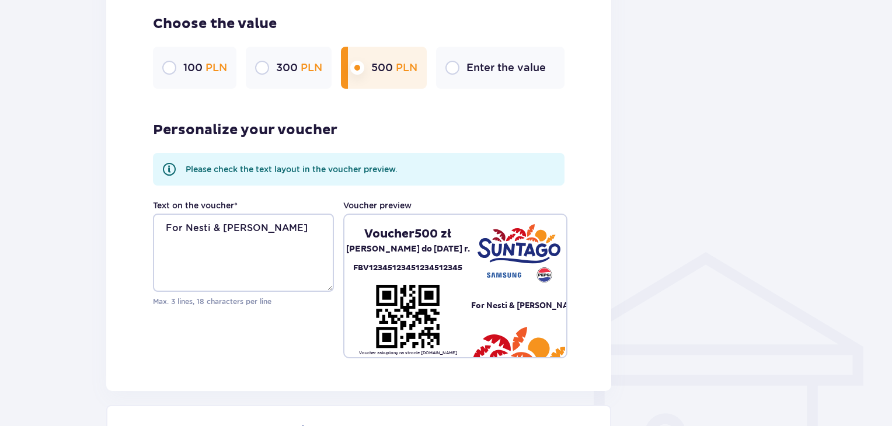
scroll to position [840, 0]
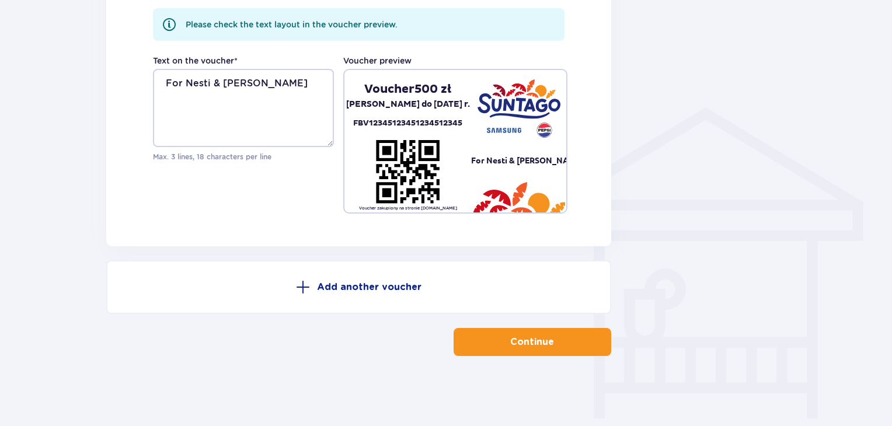
click at [530, 346] on p "Continue" at bounding box center [532, 341] width 44 height 13
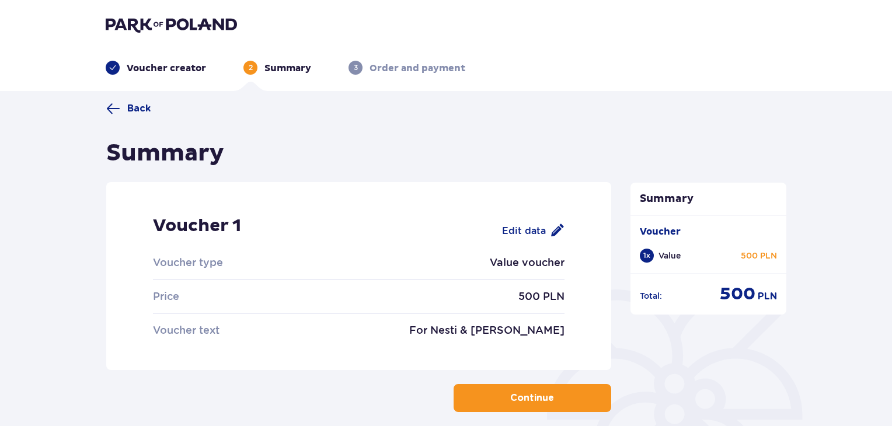
scroll to position [78, 0]
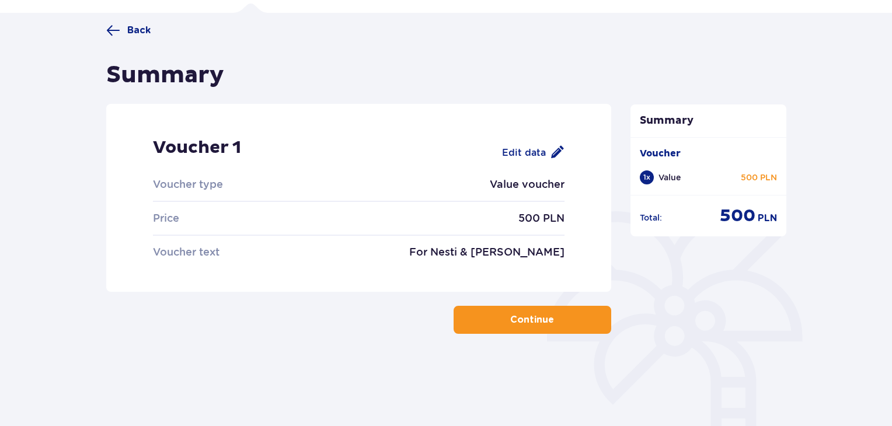
click at [549, 325] on span "button" at bounding box center [556, 320] width 14 height 14
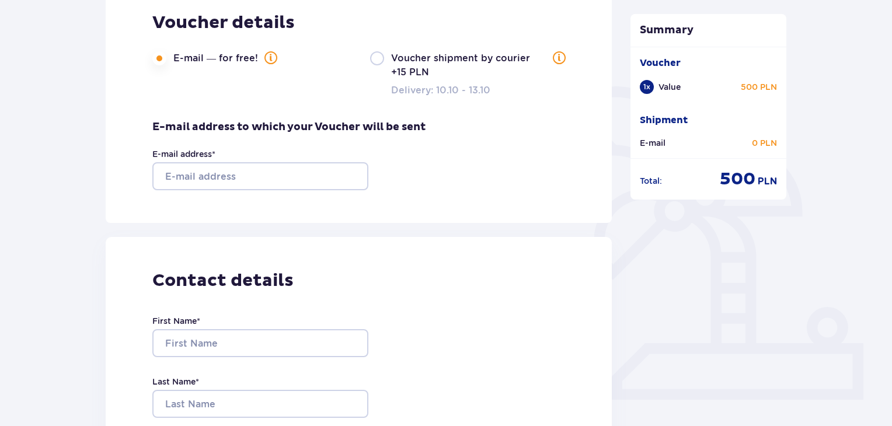
scroll to position [217, 0]
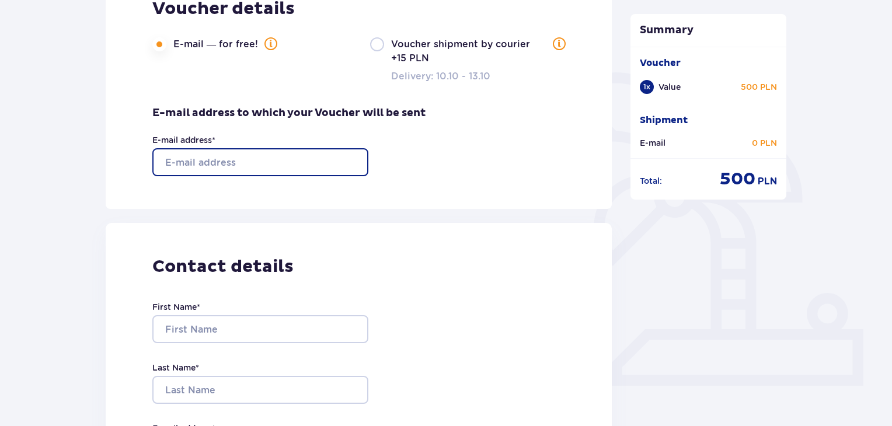
click at [285, 167] on input "E-mail address *" at bounding box center [260, 162] width 216 height 28
type input "[PERSON_NAME][EMAIL_ADDRESS][DOMAIN_NAME]"
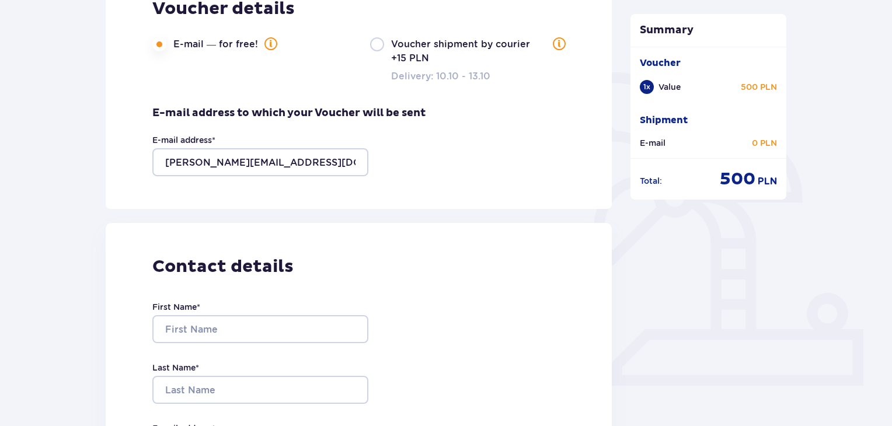
click at [232, 313] on div "First Name *" at bounding box center [260, 322] width 216 height 42
click at [249, 332] on input "First Name *" at bounding box center [260, 329] width 216 height 28
type input "Anastasiia"
click at [241, 394] on input "Last Name *" at bounding box center [260, 390] width 216 height 28
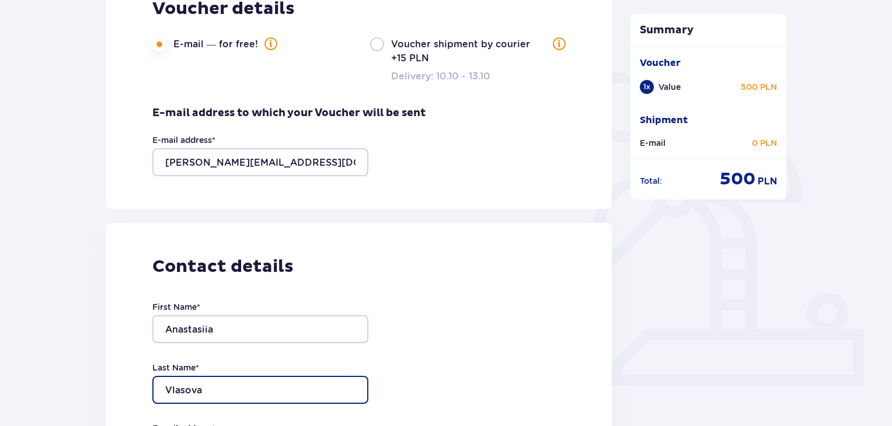
type input "Vlasova"
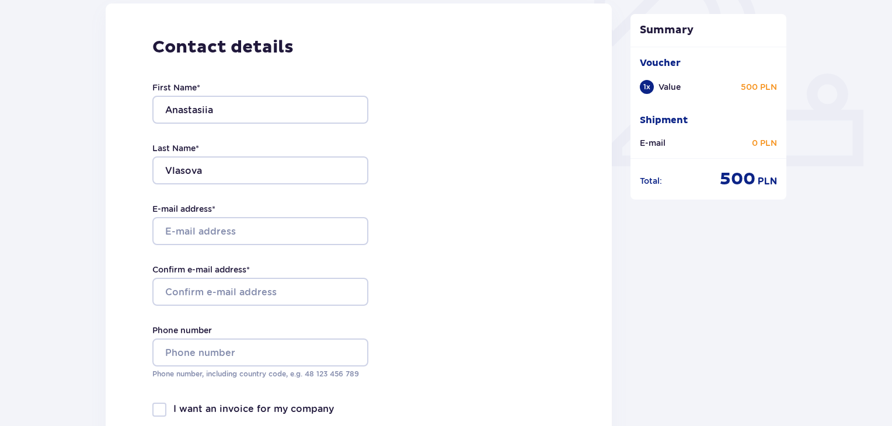
scroll to position [443, 0]
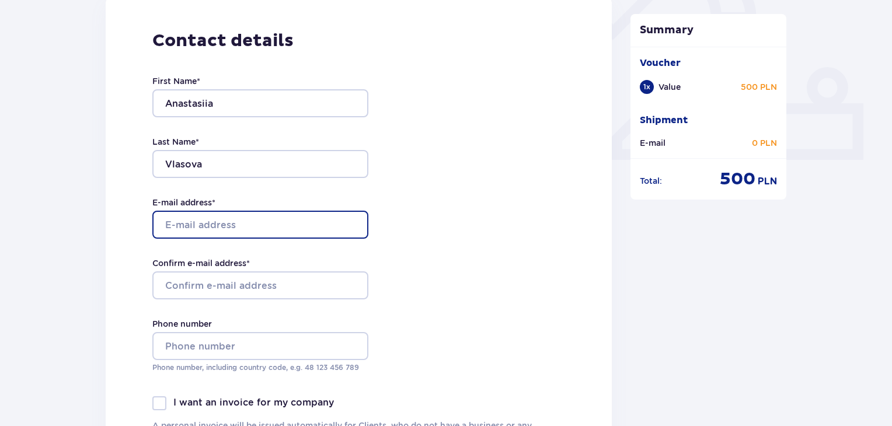
click at [238, 211] on input "E-mail address *" at bounding box center [260, 225] width 216 height 28
type input "[PERSON_NAME][EMAIL_ADDRESS][DOMAIN_NAME]"
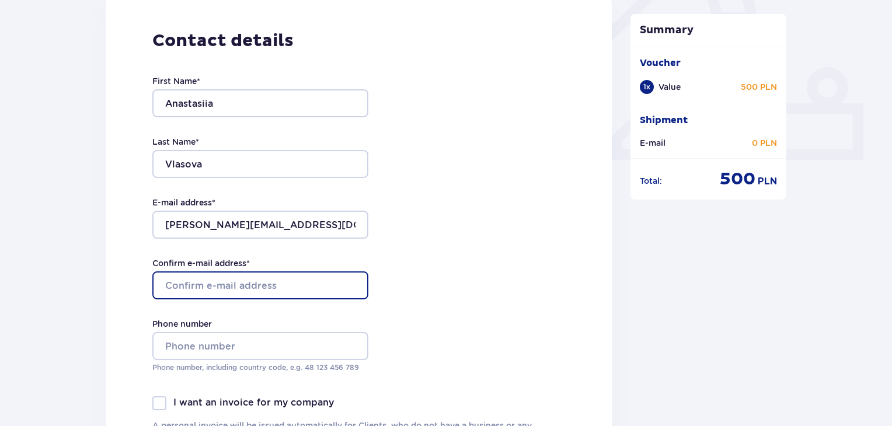
click at [268, 277] on input "Confirm e-mail address *" at bounding box center [260, 285] width 216 height 28
type input "[PERSON_NAME][EMAIL_ADDRESS][DOMAIN_NAME]"
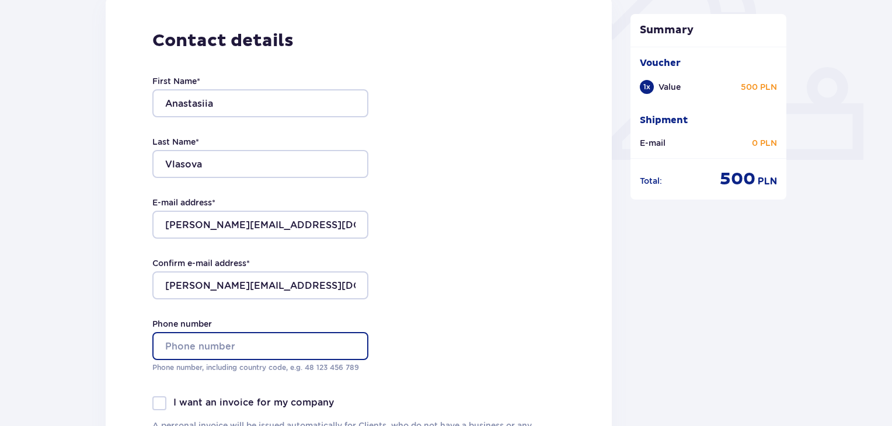
click at [283, 339] on input "Phone number" at bounding box center [260, 346] width 216 height 28
type input "+48732656033"
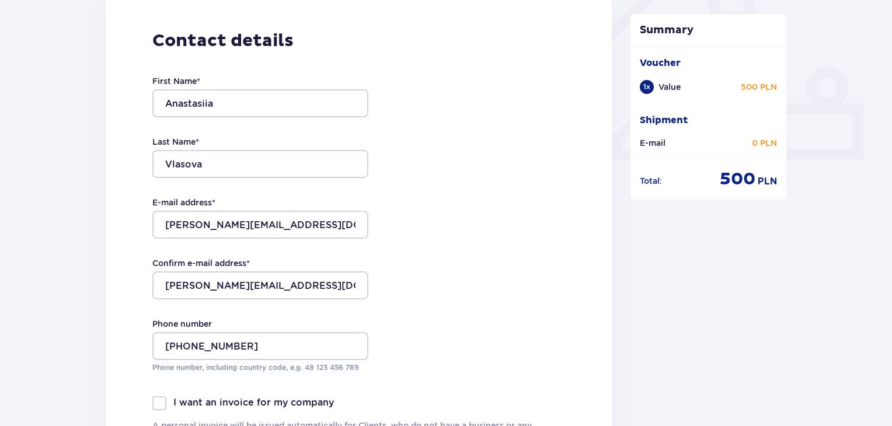
click at [474, 301] on div "Contact details First Name * Anastasiia Last Name * Vlasova E-mail address * da…" at bounding box center [359, 242] width 506 height 490
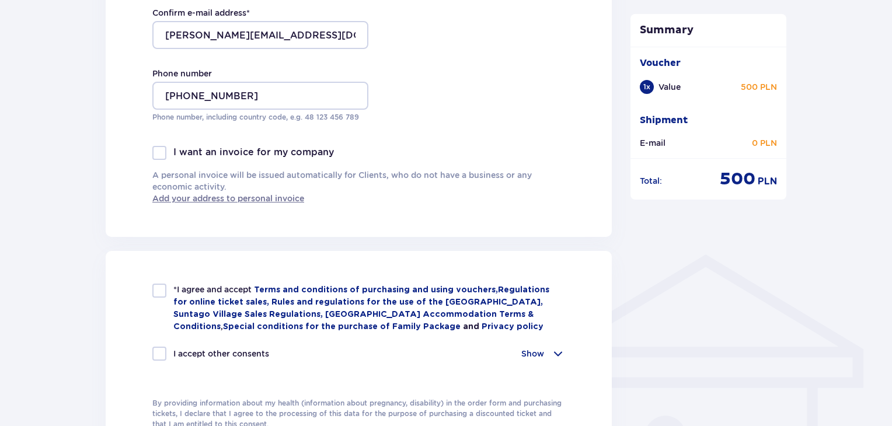
scroll to position [754, 0]
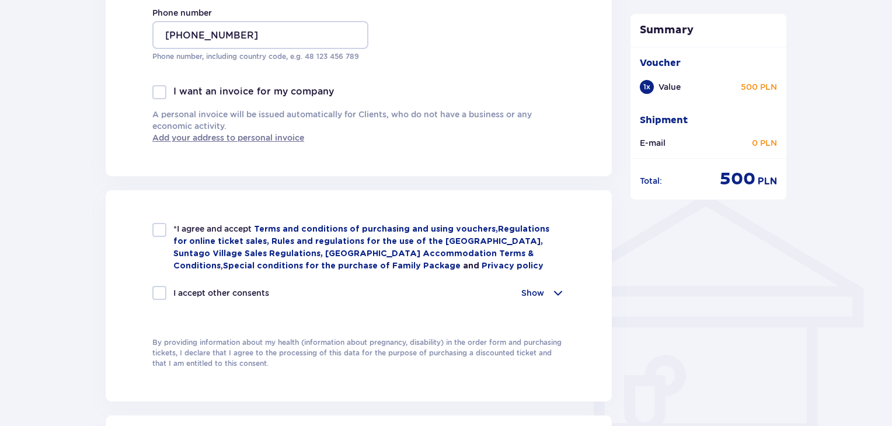
click at [170, 231] on div "*I agree and accept Terms and conditions of purchasing and using vouchers , Reg…" at bounding box center [358, 247] width 413 height 49
checkbox input "true"
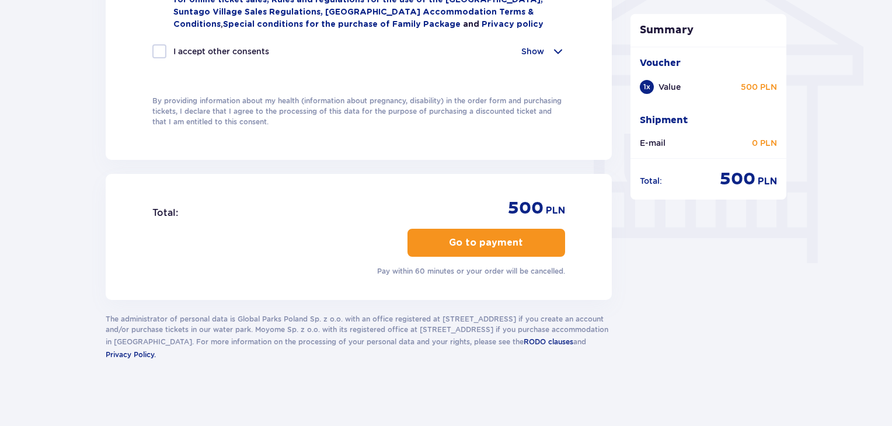
click at [450, 239] on p "Go to payment" at bounding box center [486, 242] width 74 height 13
